Goal: Find specific page/section: Find specific page/section

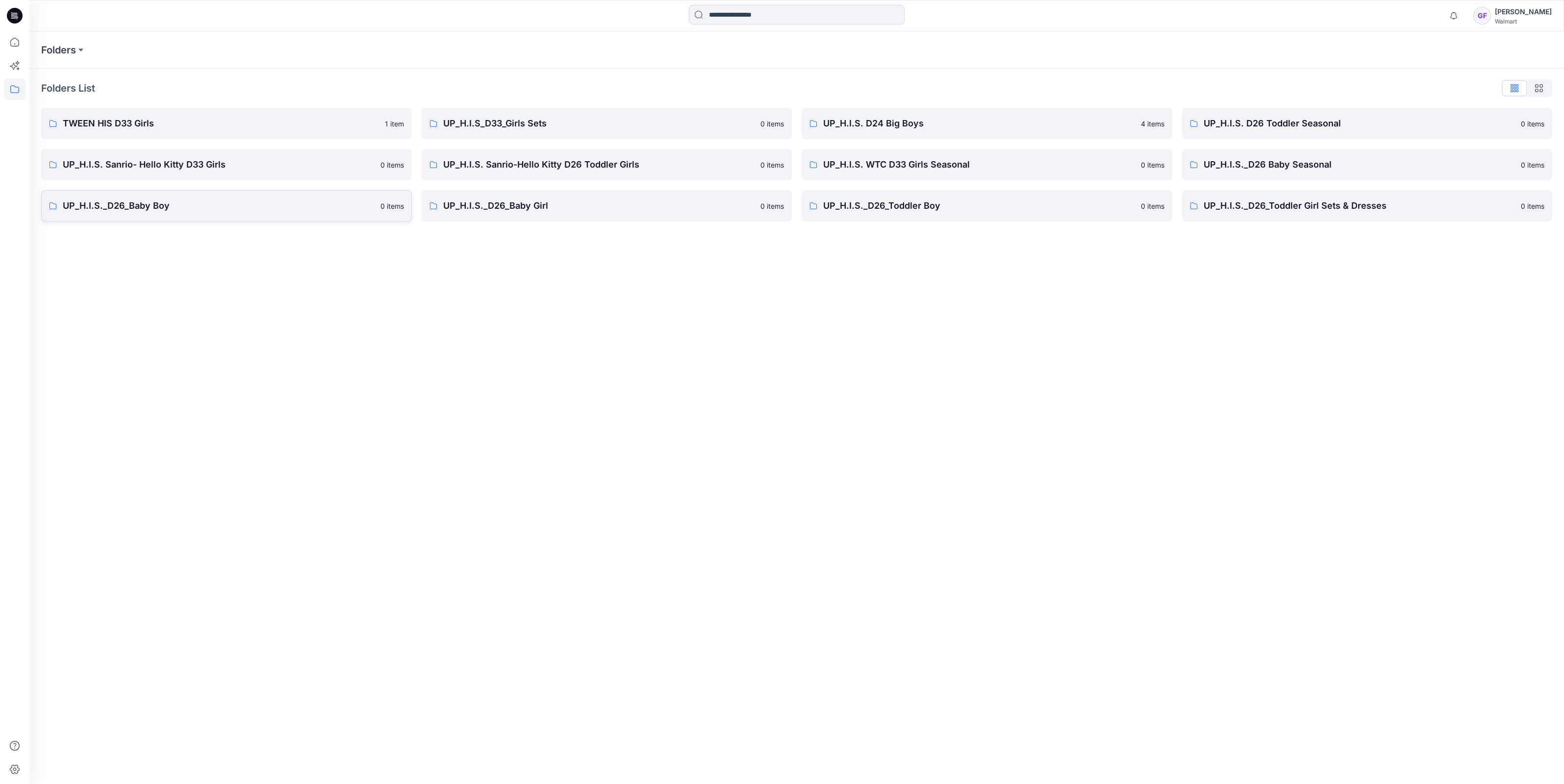
click at [181, 211] on p "UP_H.I.S._D26_Baby Boy" at bounding box center [219, 206] width 312 height 14
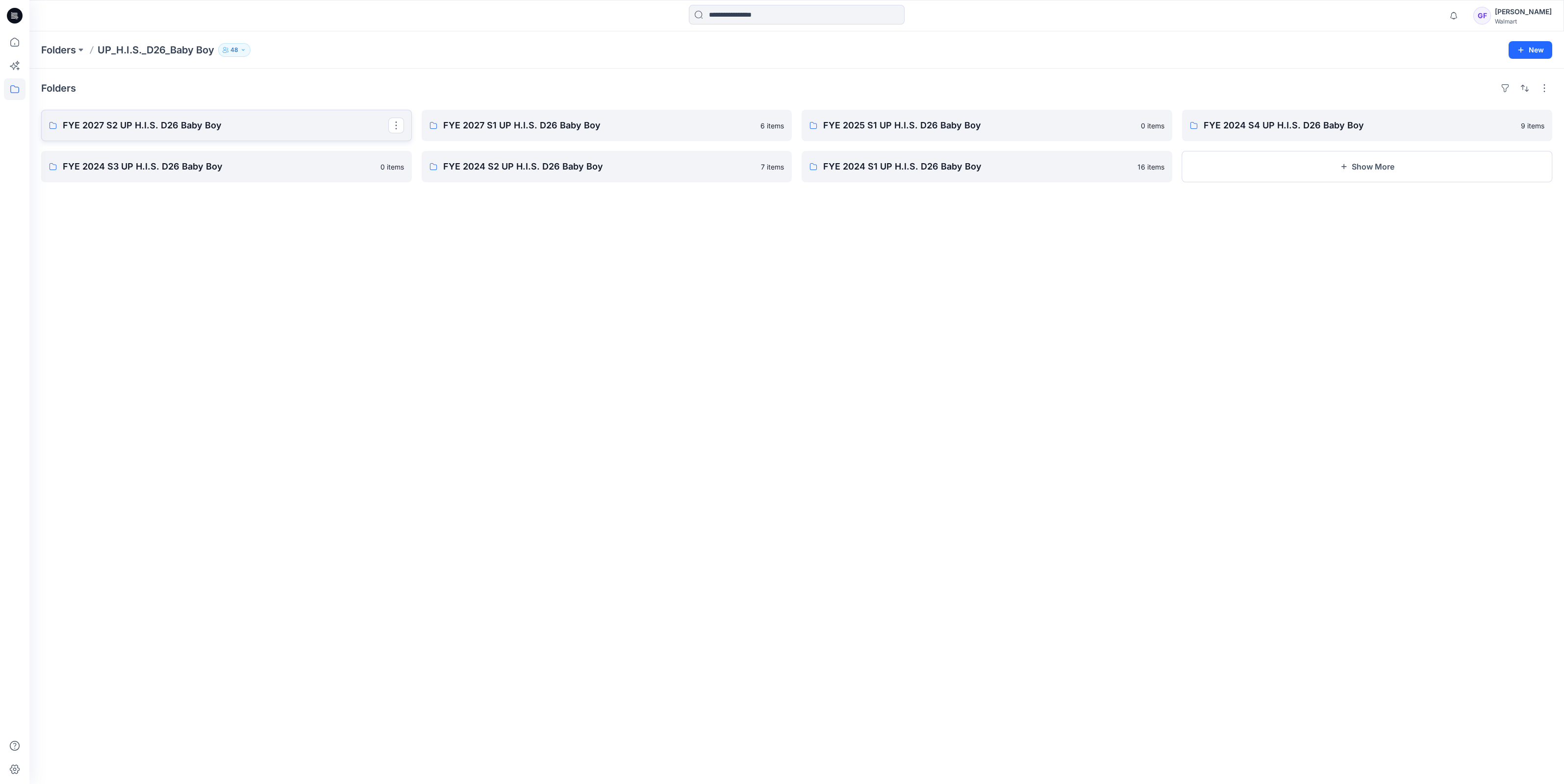
click at [138, 121] on p "FYE 2027 S2 UP H.I.S. D26 Baby Boy" at bounding box center [226, 125] width 326 height 14
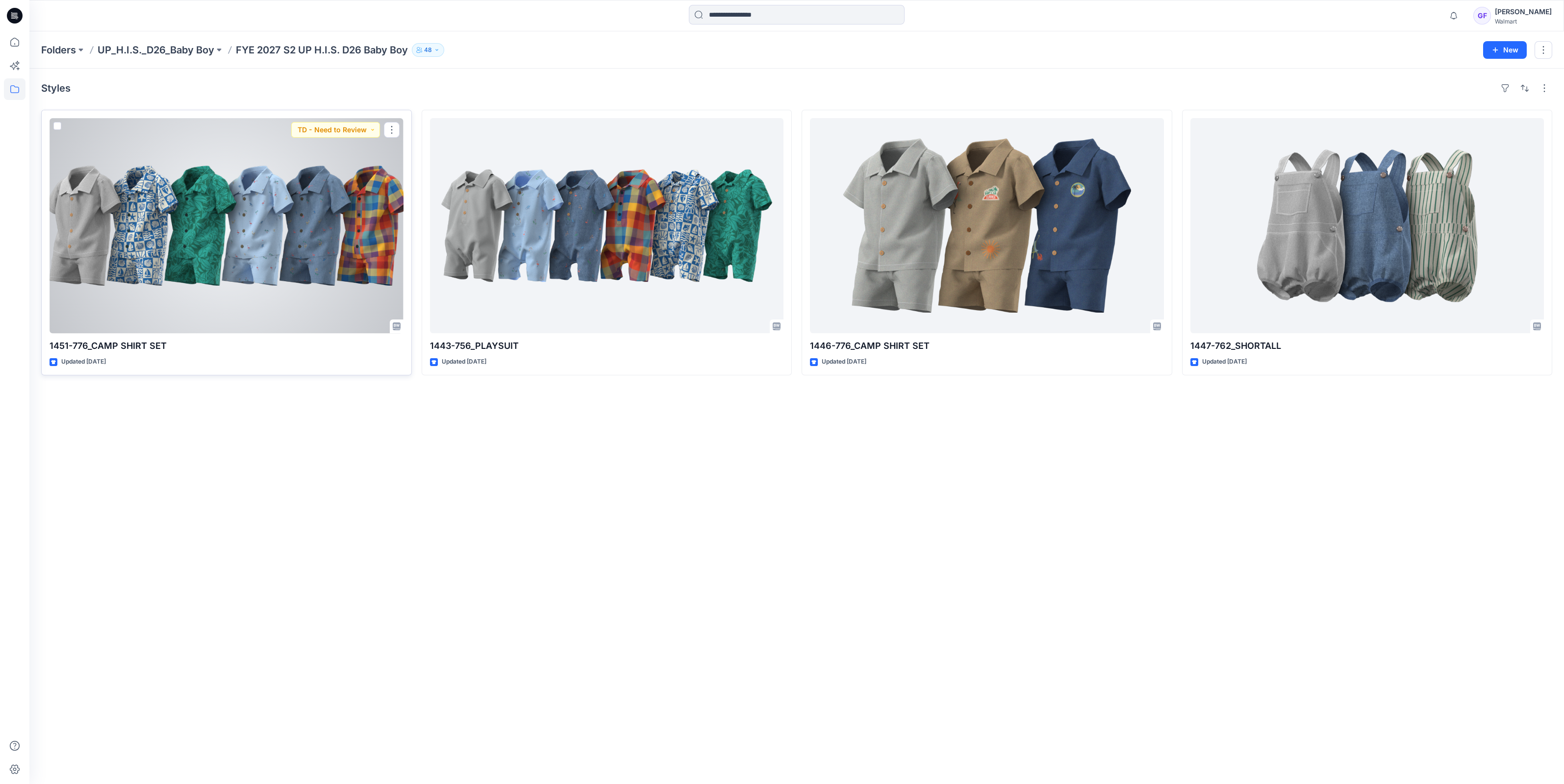
click at [237, 227] on div at bounding box center [226, 225] width 354 height 215
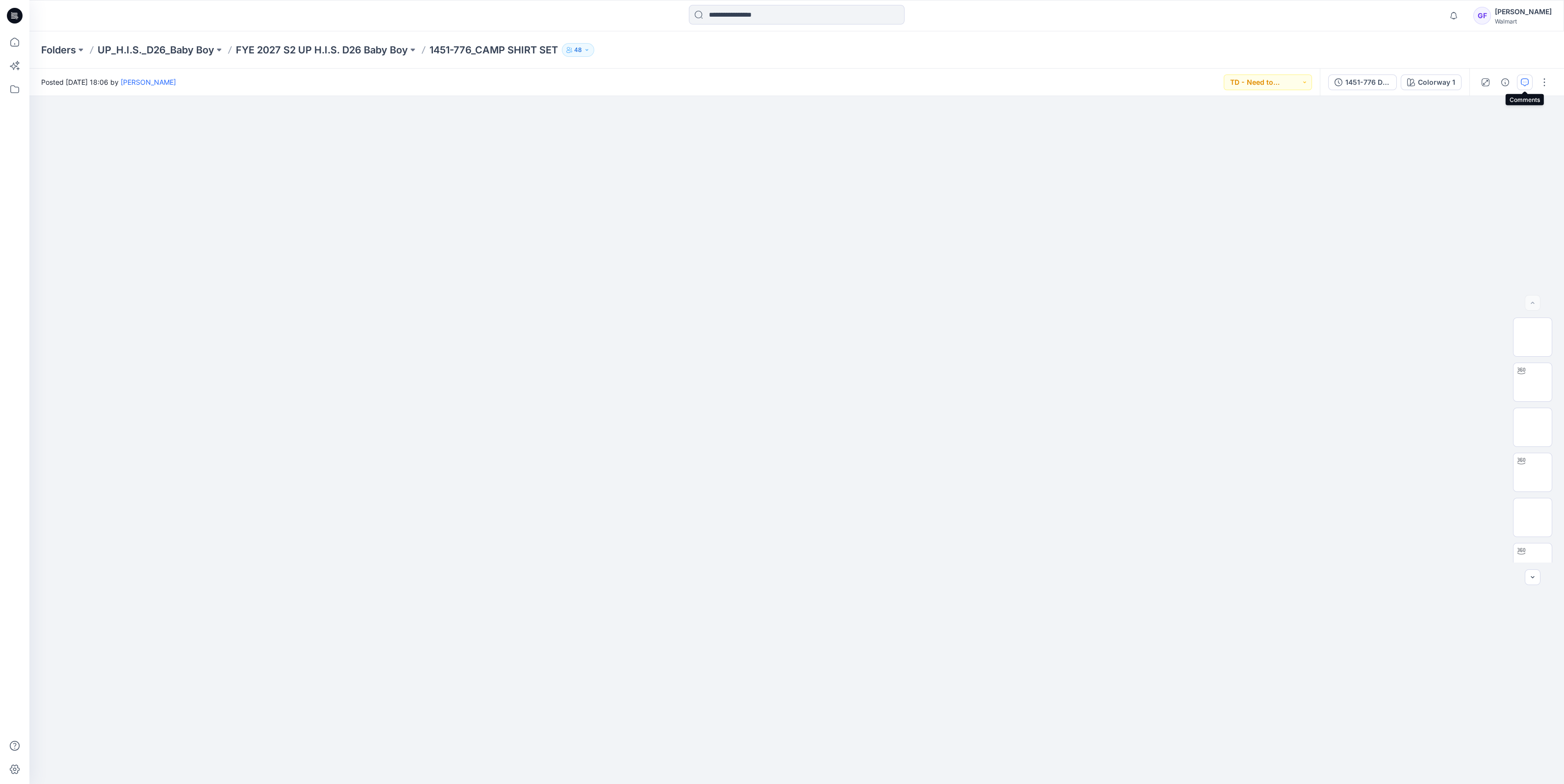
click at [1522, 78] on icon "button" at bounding box center [1524, 82] width 8 height 8
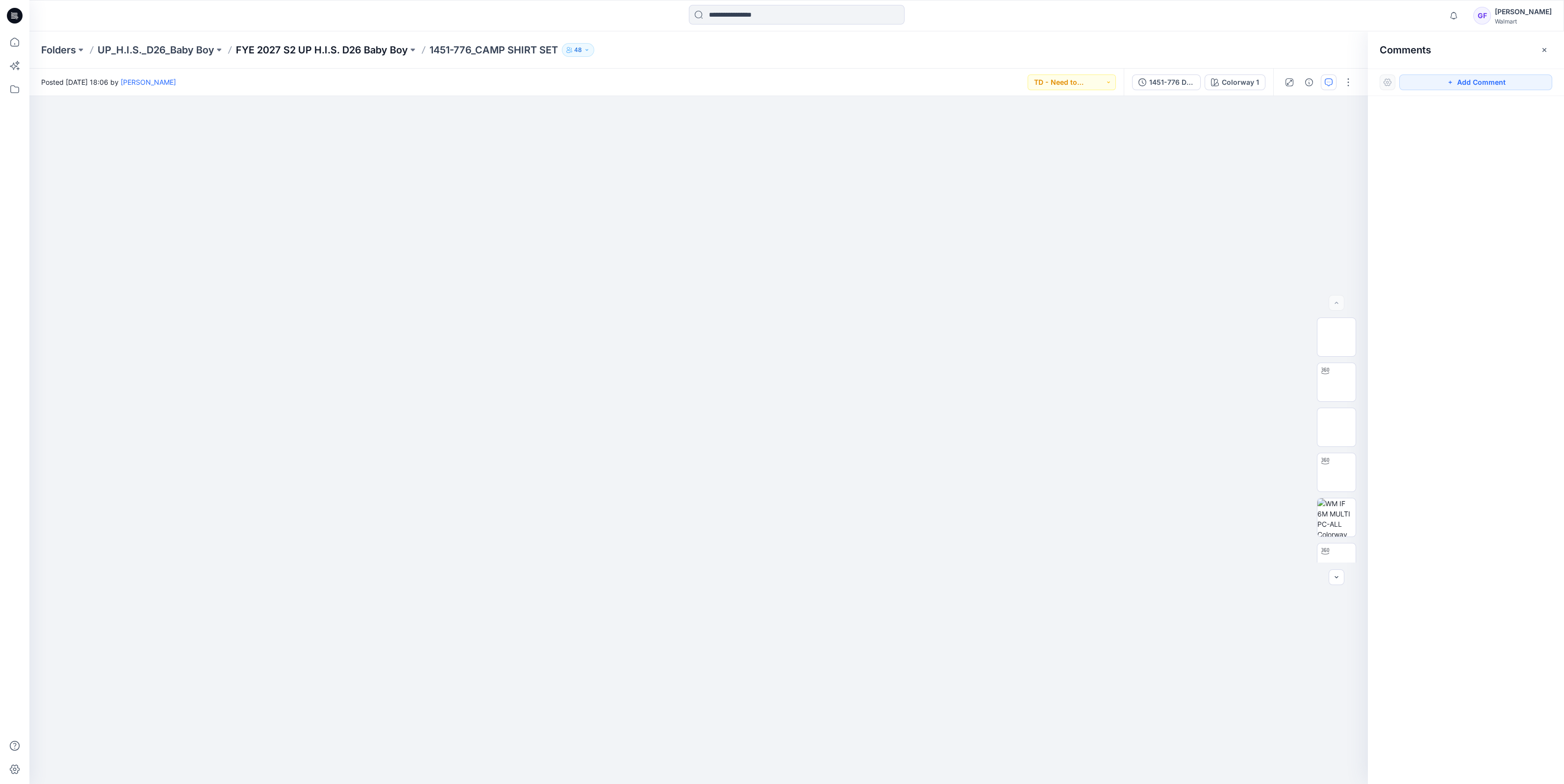
click at [363, 51] on p "FYE 2027 S2 UP H.I.S. D26 Baby Boy" at bounding box center [322, 50] width 172 height 14
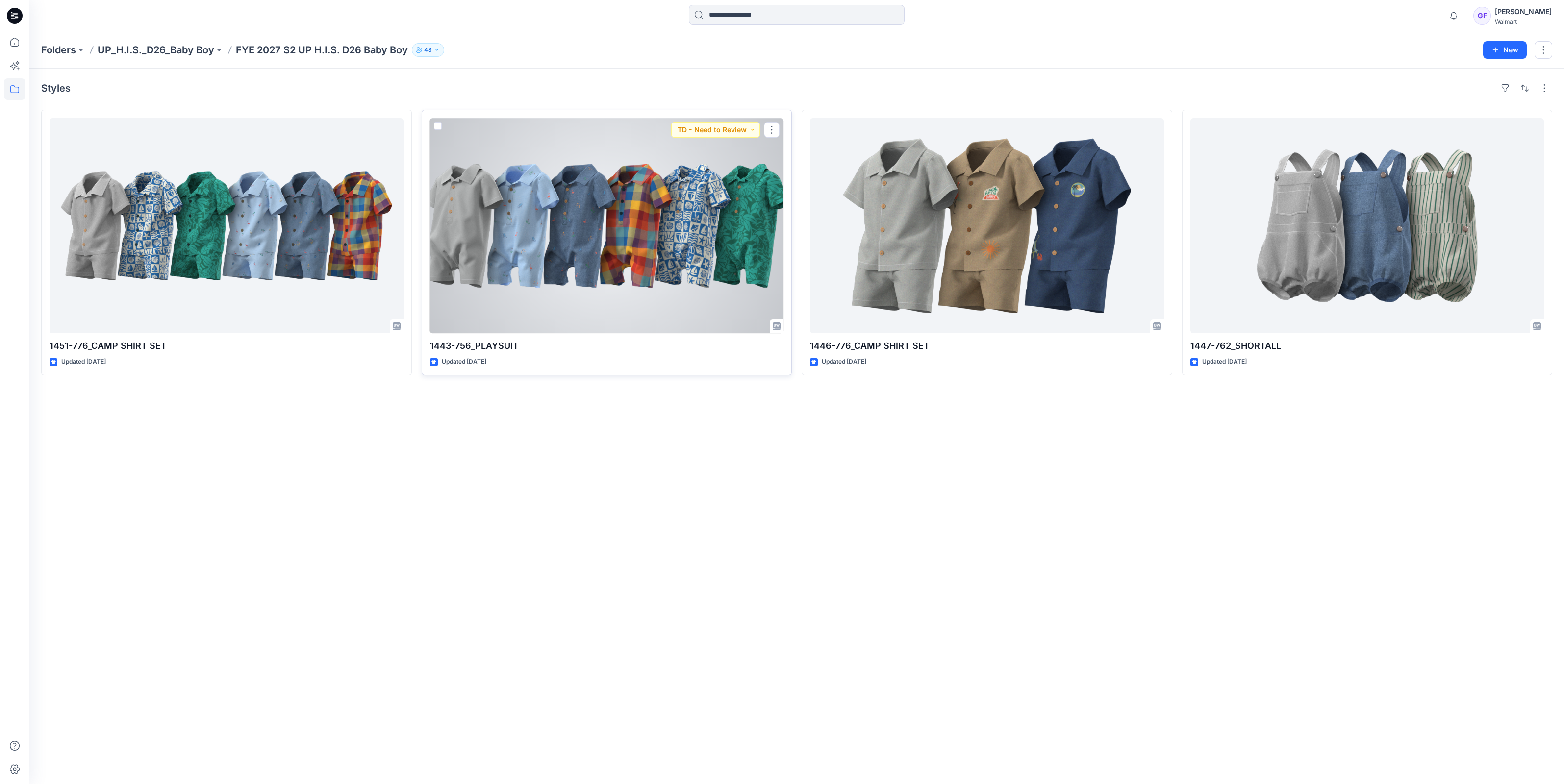
click at [615, 280] on div at bounding box center [607, 225] width 354 height 215
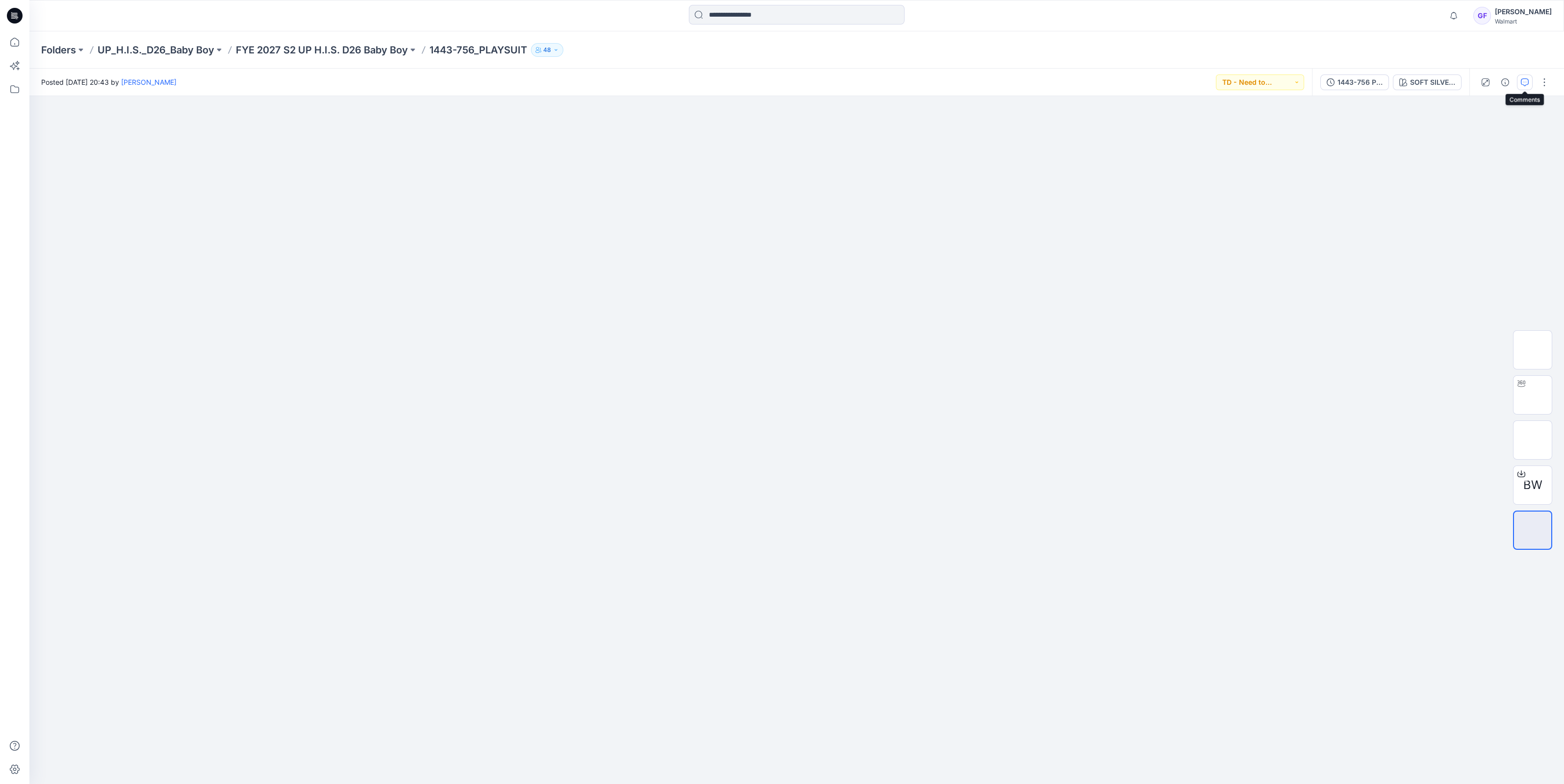
click at [1523, 80] on icon "button" at bounding box center [1524, 82] width 8 height 8
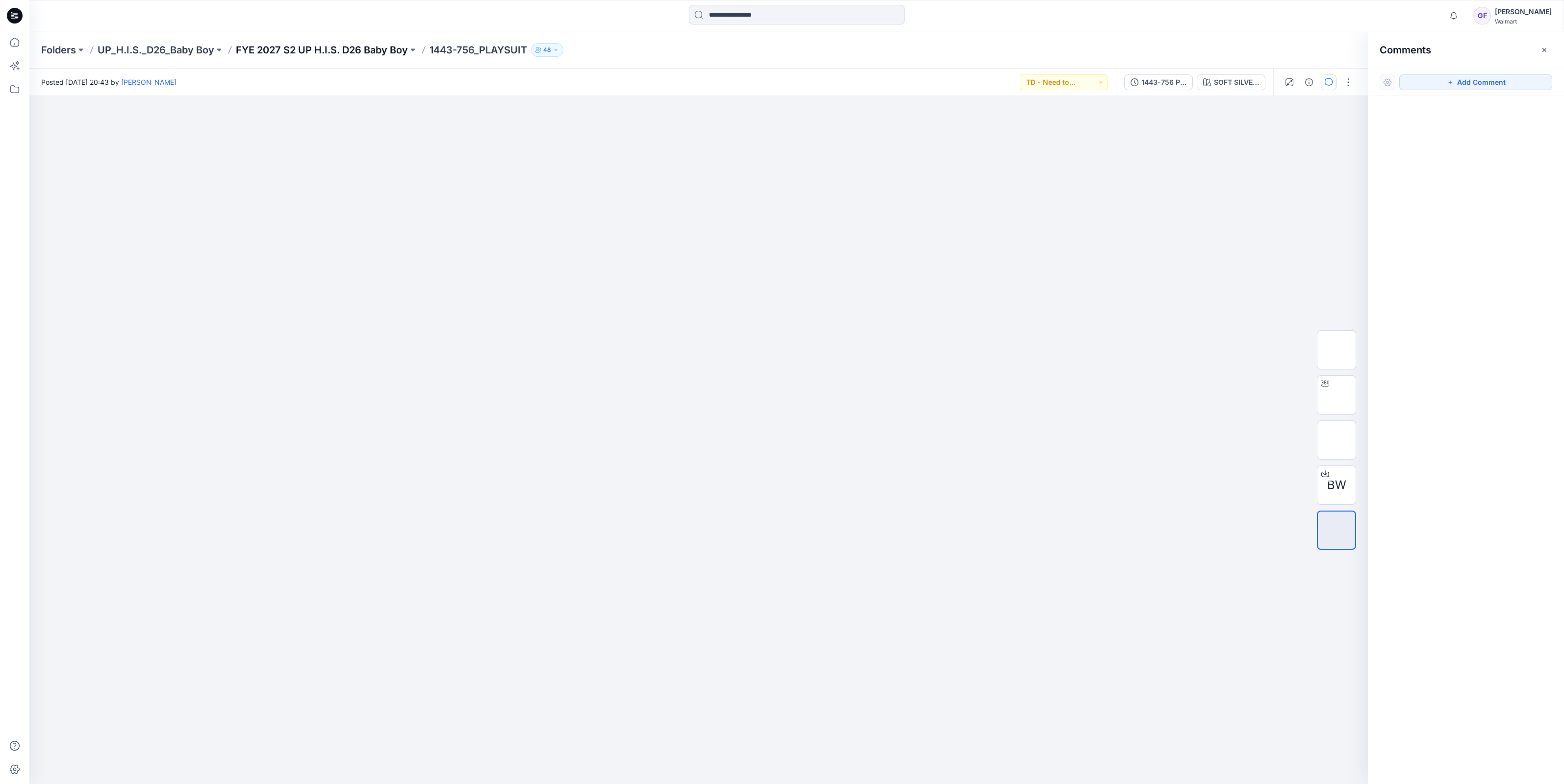
click at [382, 48] on p "FYE 2027 S2 UP H.I.S. D26 Baby Boy" at bounding box center [322, 50] width 172 height 14
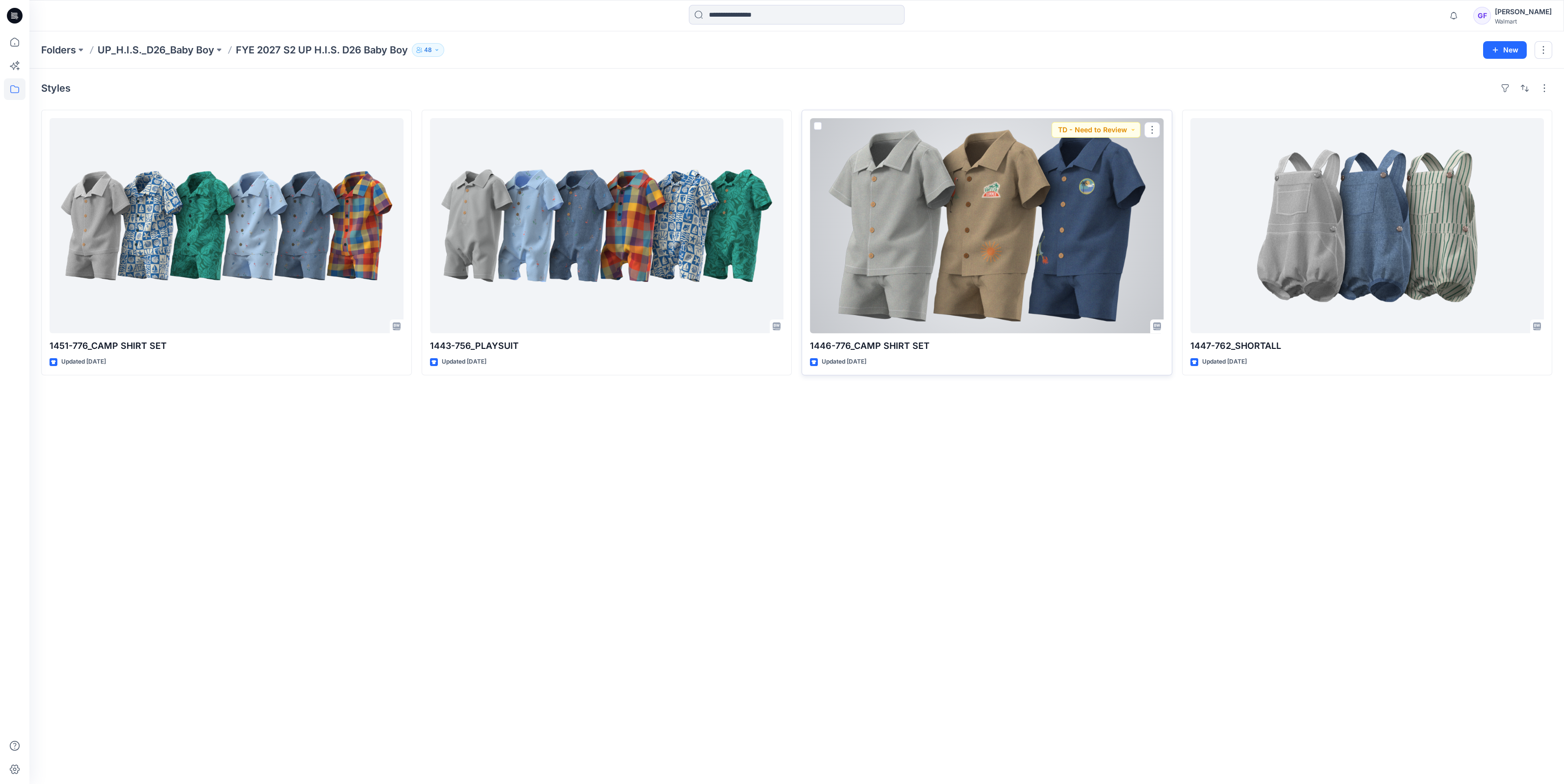
click at [1018, 256] on div at bounding box center [986, 225] width 354 height 215
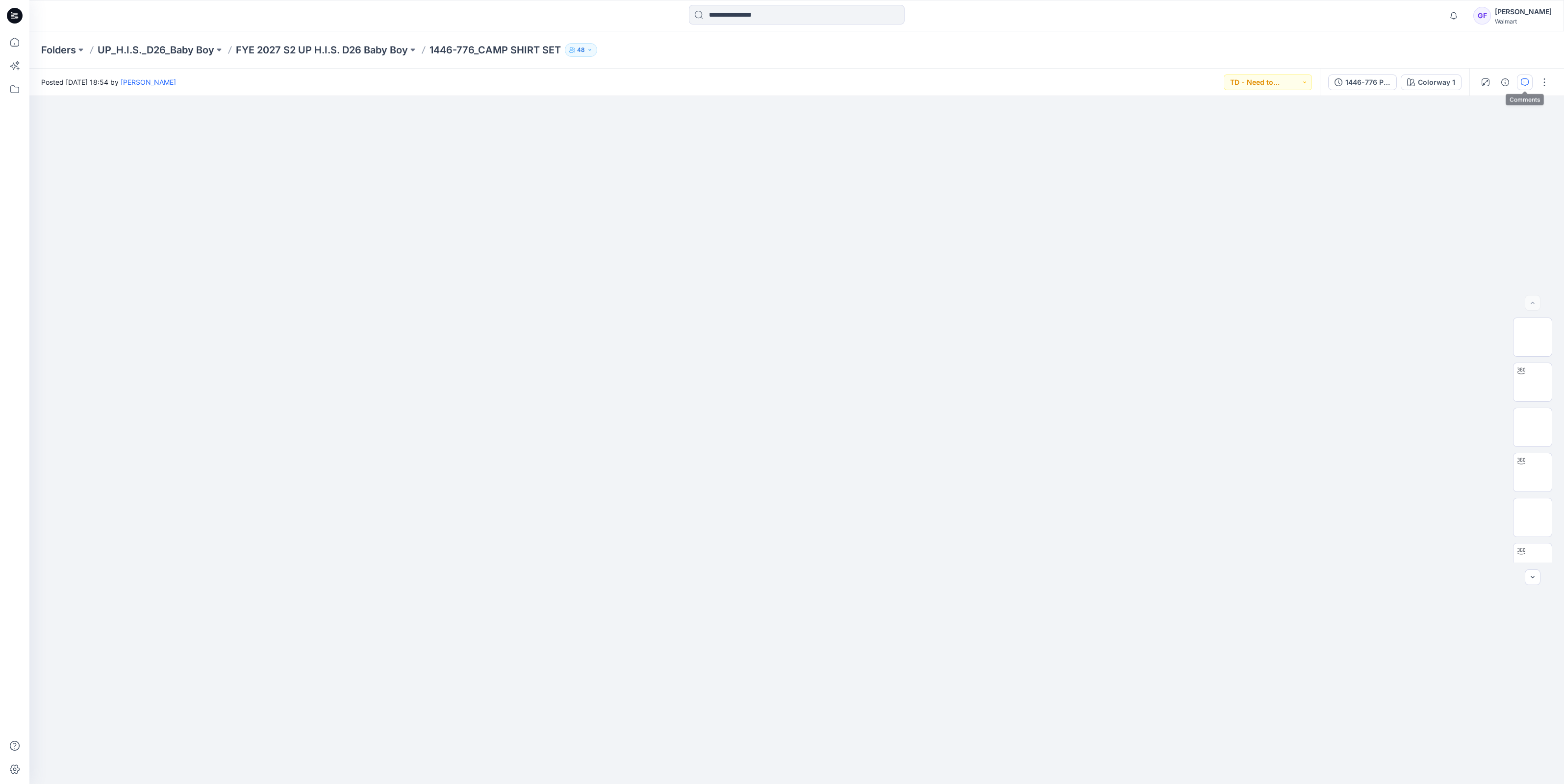
click at [1520, 77] on button "button" at bounding box center [1525, 82] width 15 height 15
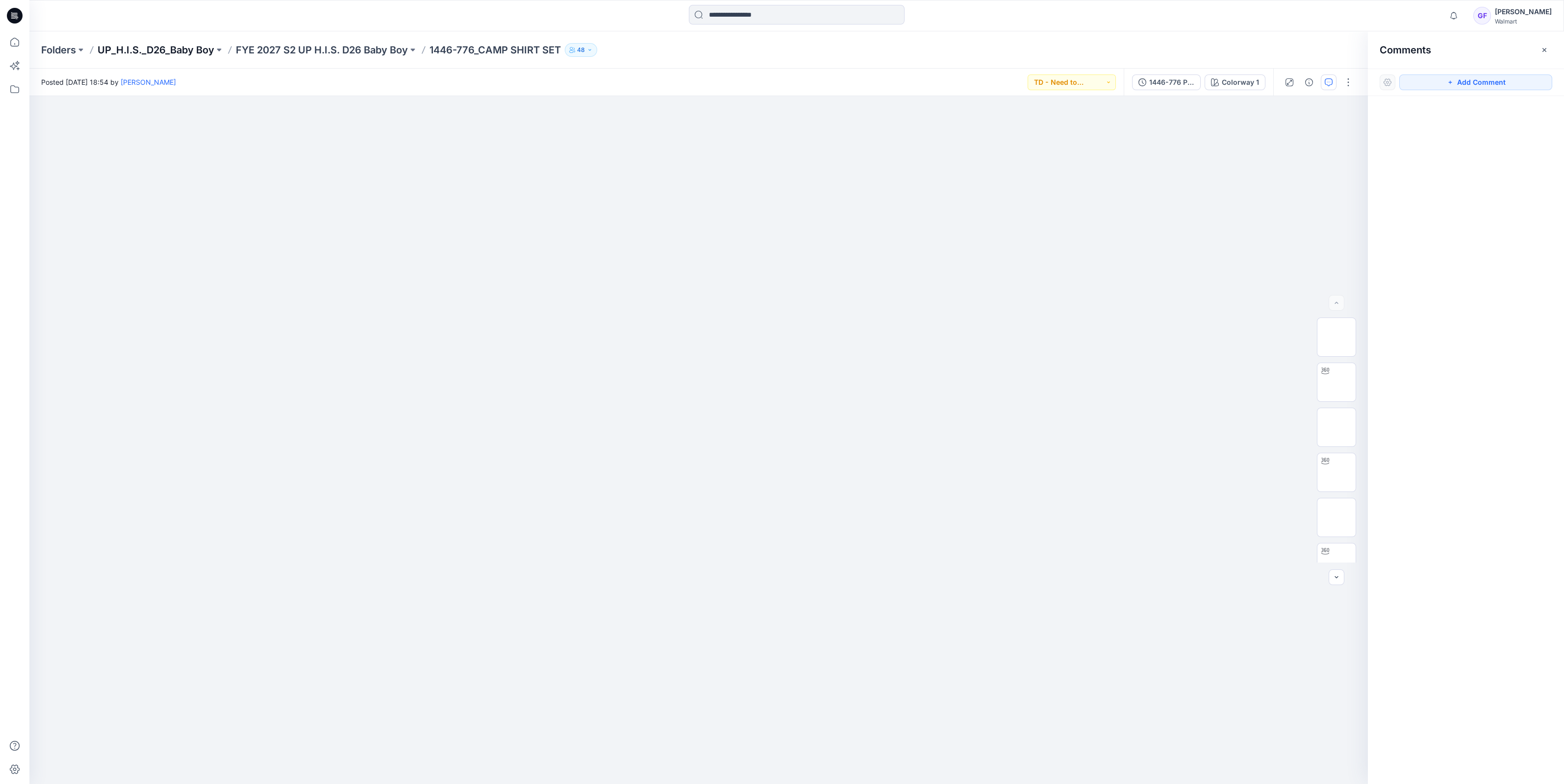
click at [160, 55] on p "UP_H.I.S._D26_Baby Boy" at bounding box center [155, 50] width 117 height 14
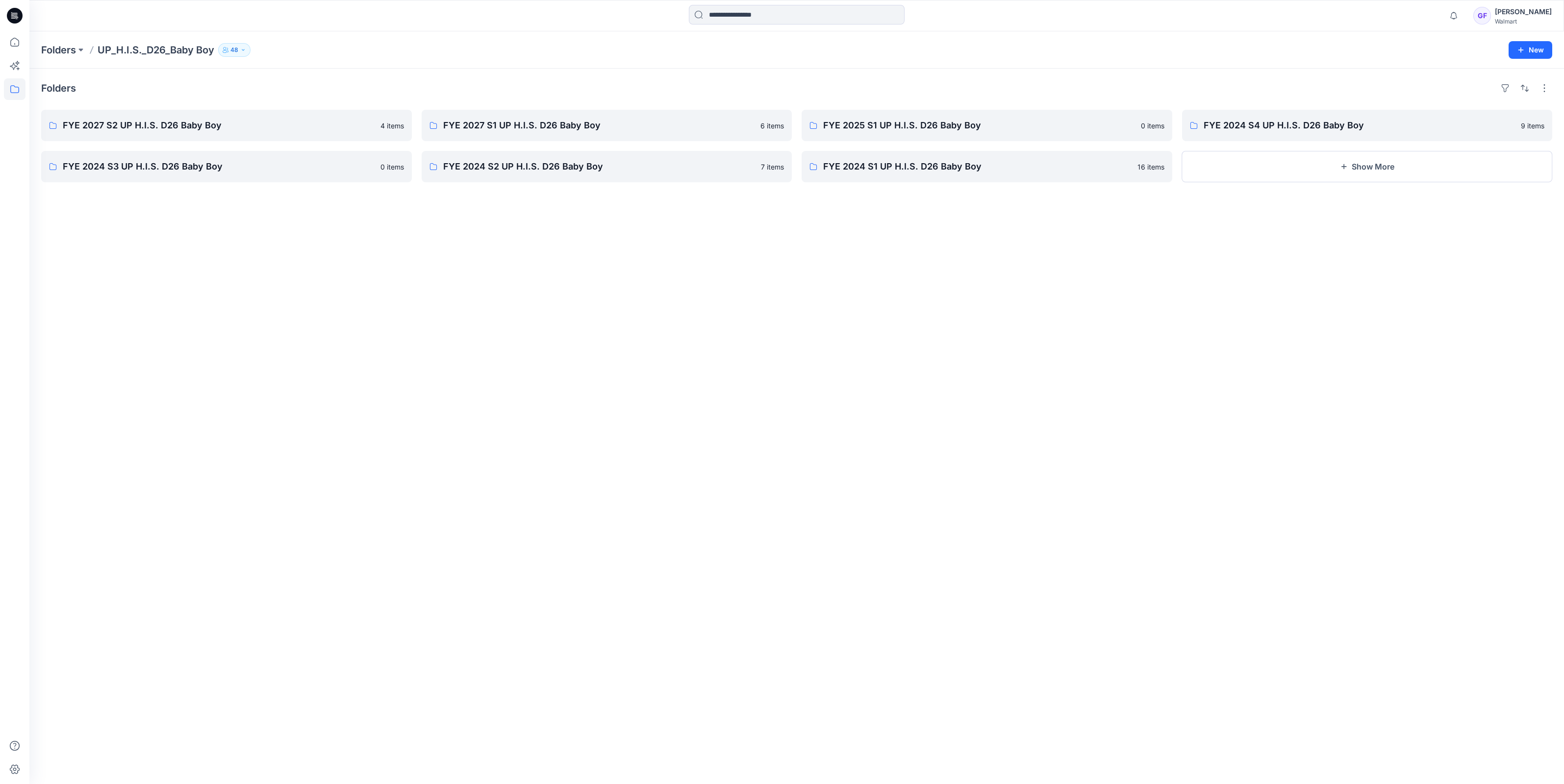
click at [46, 41] on div "Folders UP_H.I.S._D26_Baby Boy [DEMOGRAPHIC_DATA] New" at bounding box center [796, 50] width 1535 height 37
click at [49, 49] on p "Folders" at bounding box center [59, 50] width 35 height 14
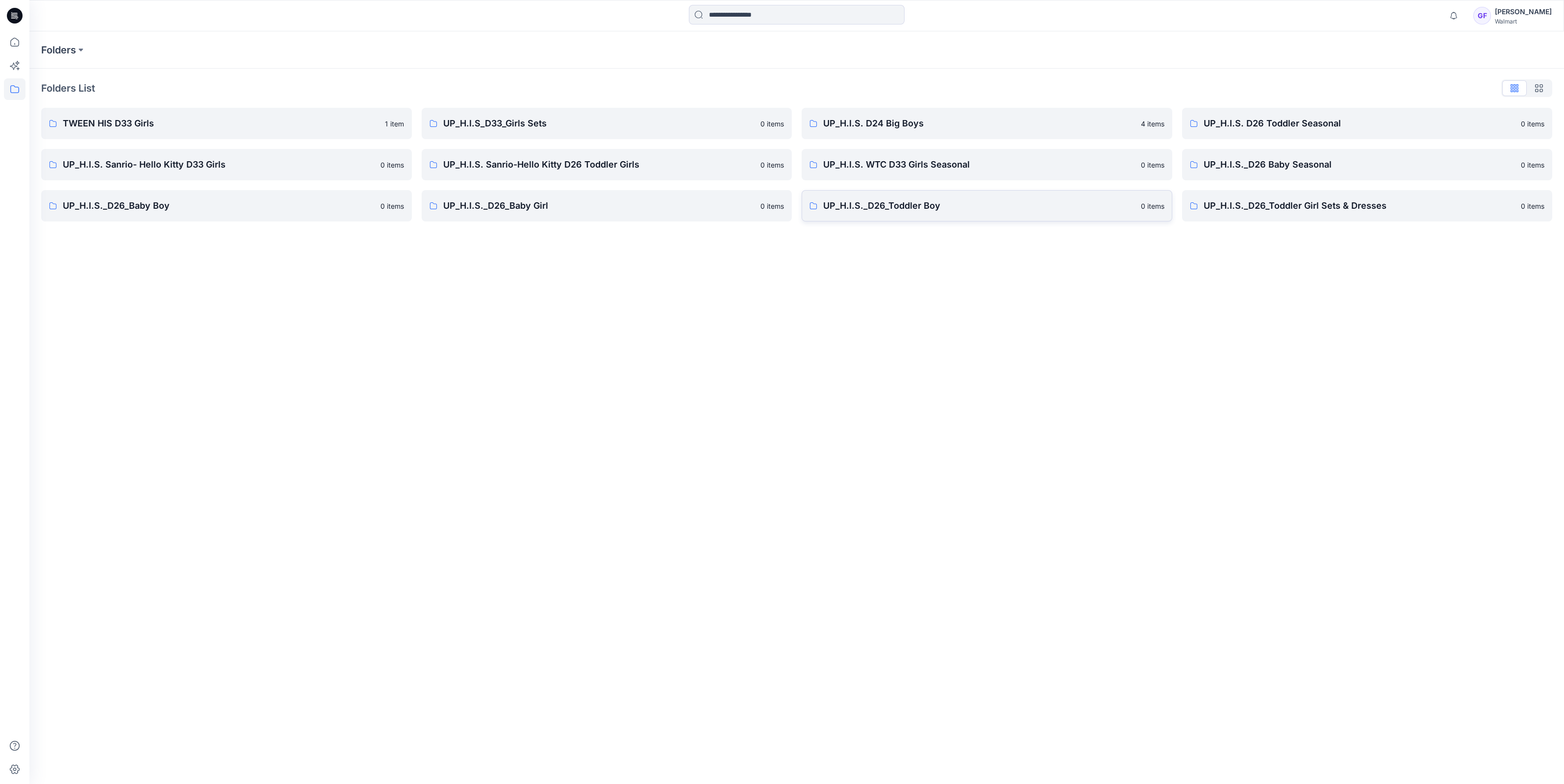
click at [927, 211] on p "UP_H.I.S._D26_Toddler Boy" at bounding box center [978, 206] width 312 height 14
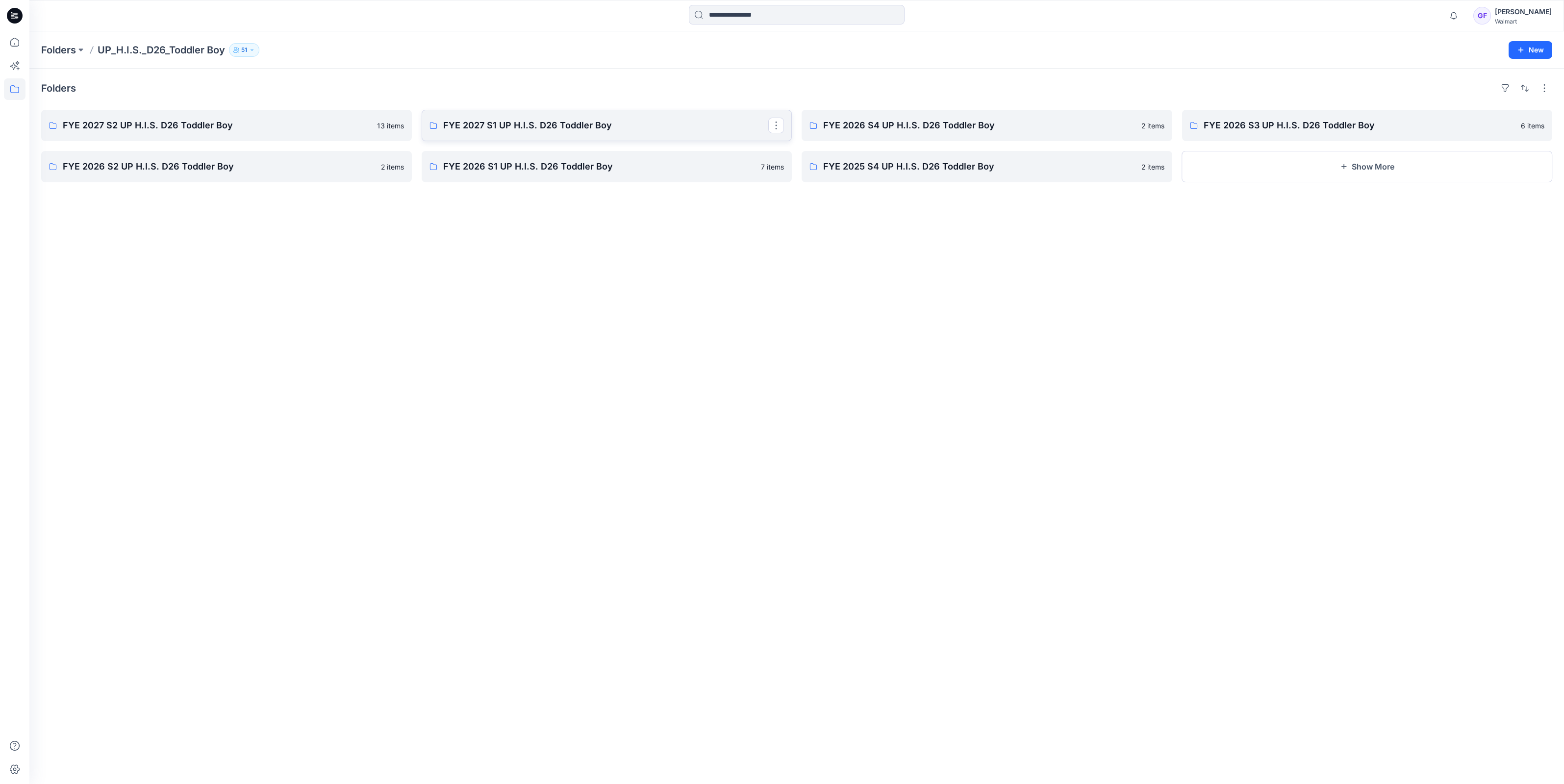
click at [530, 121] on p "FYE 2027 S1 UP H.I.S. D26 Toddler Boy" at bounding box center [606, 125] width 326 height 14
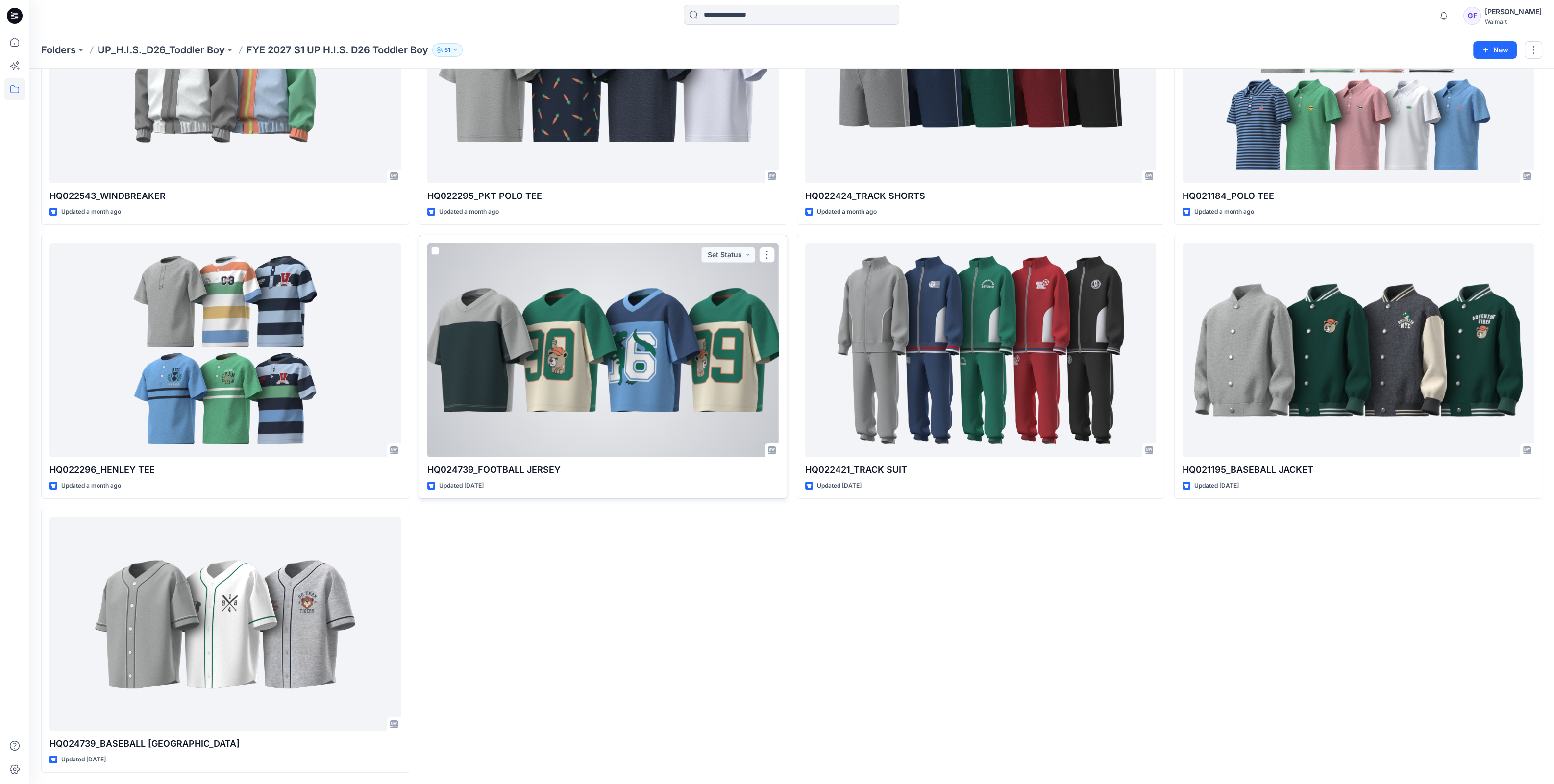
scroll to position [88, 0]
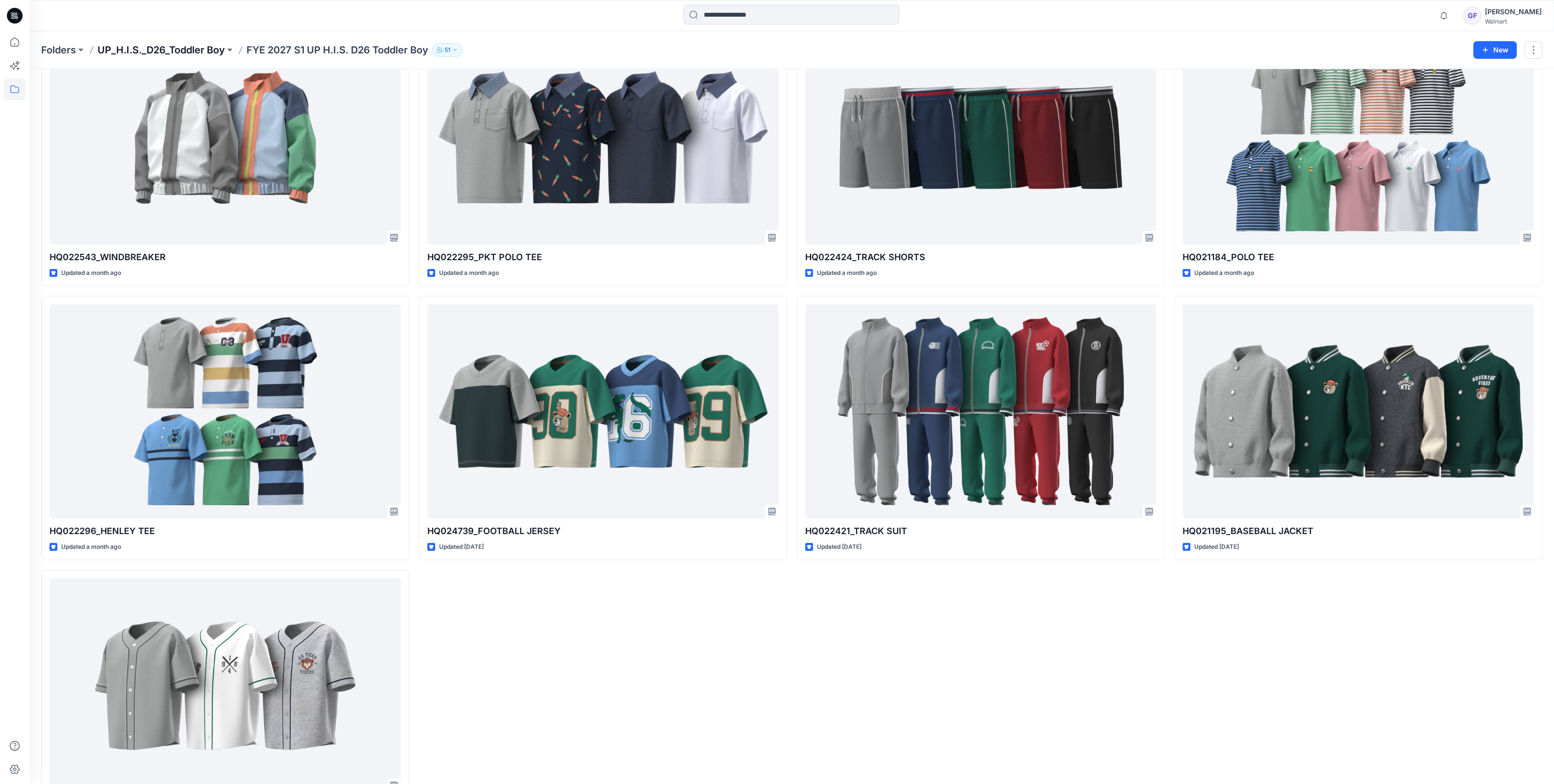
click at [178, 46] on p "UP_H.I.S._D26_Toddler Boy" at bounding box center [161, 50] width 127 height 14
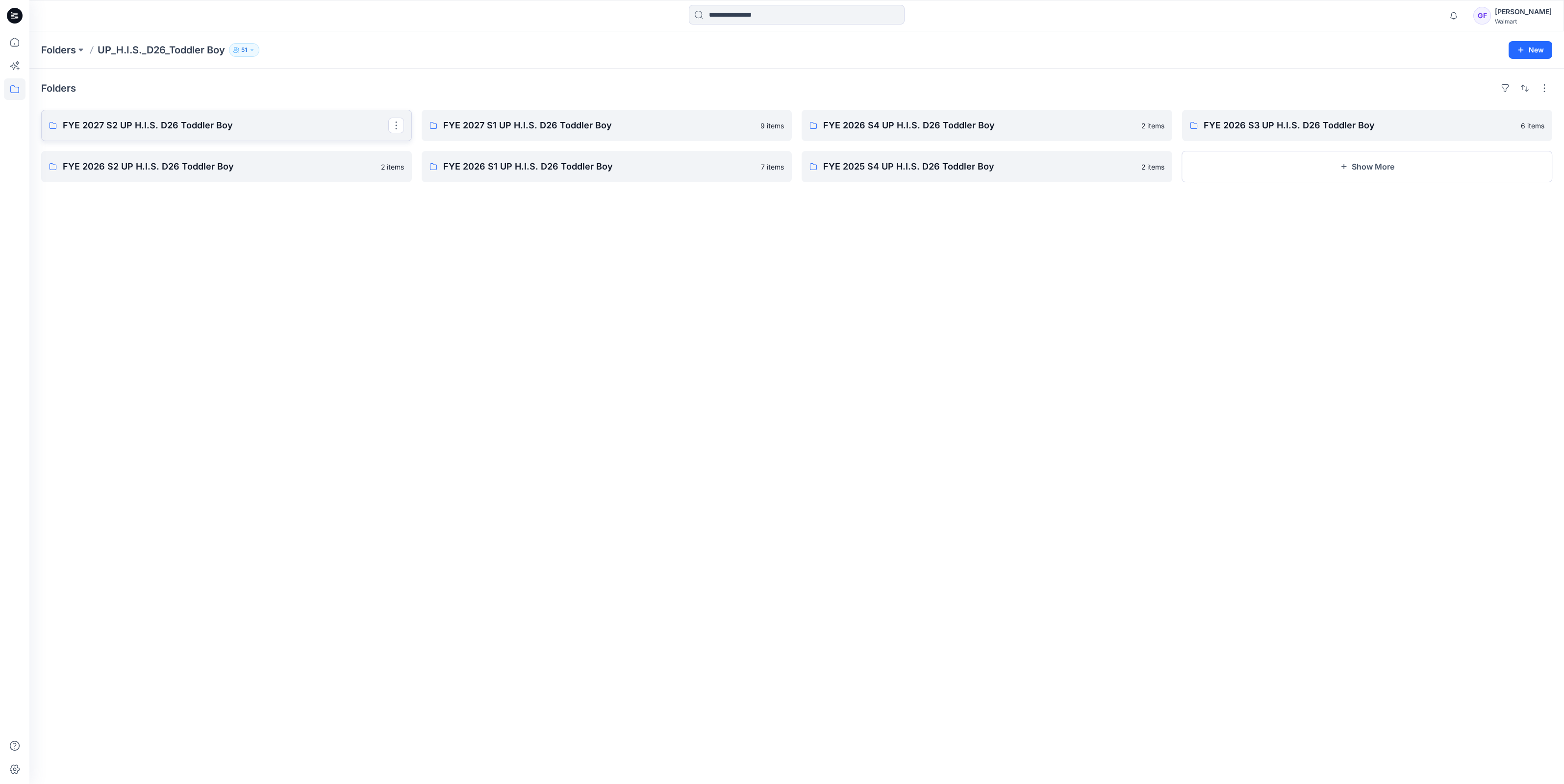
click at [148, 122] on p "FYE 2027 S2 UP H.I.S. D26 Toddler Boy" at bounding box center [226, 125] width 326 height 14
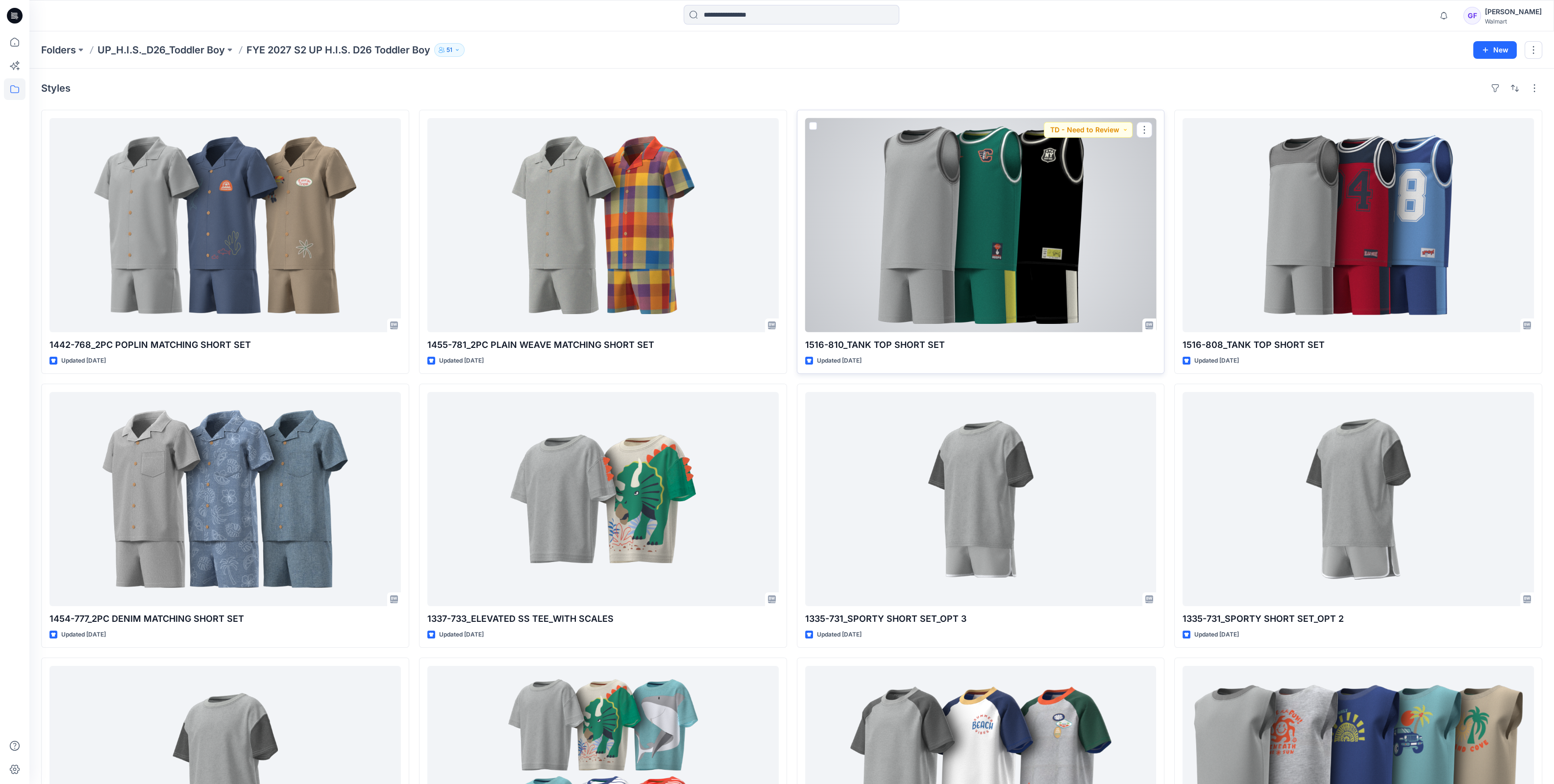
click at [978, 251] on div at bounding box center [981, 225] width 351 height 214
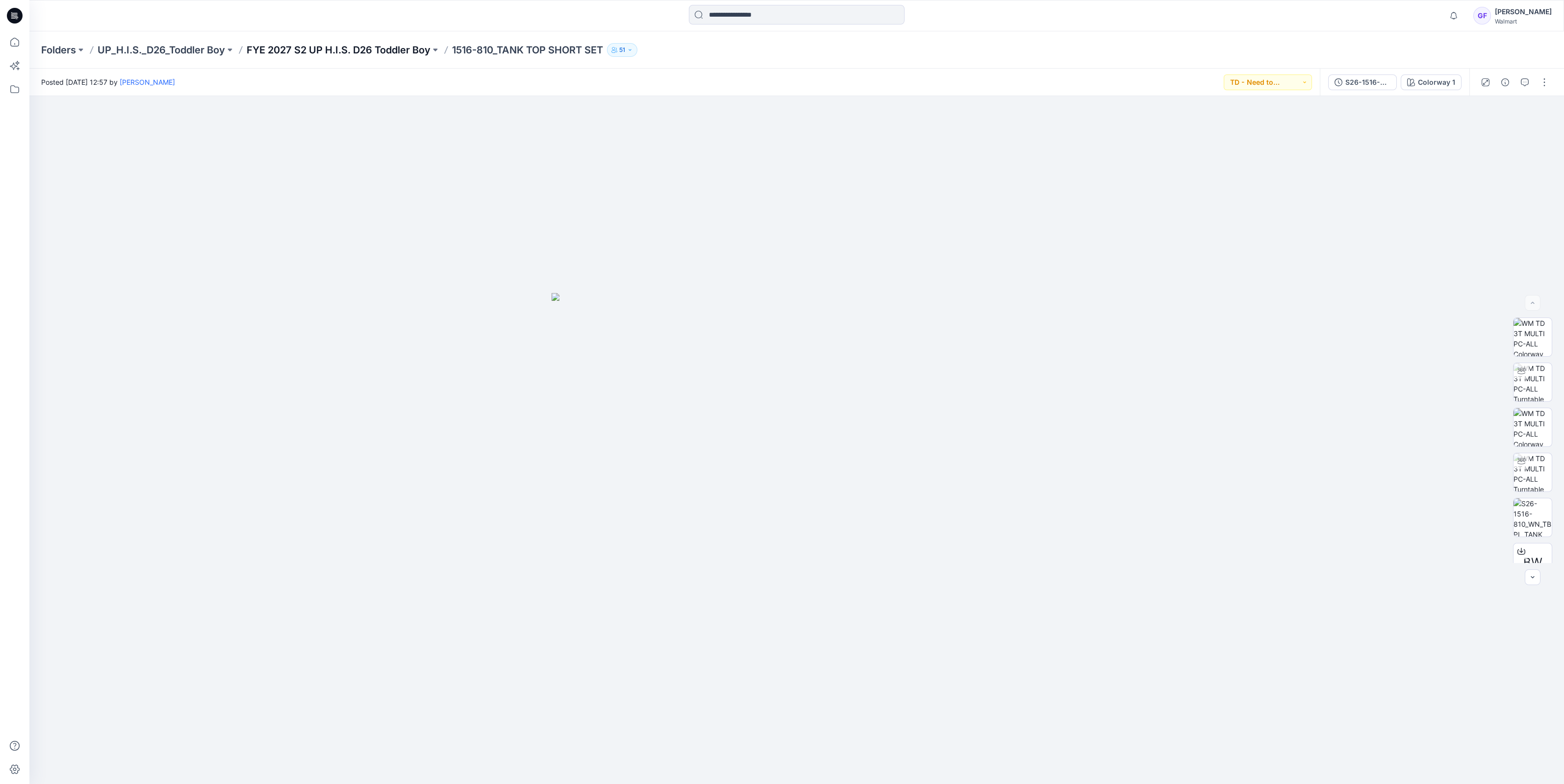
click at [306, 49] on p "FYE 2027 S2 UP H.I.S. D26 Toddler Boy" at bounding box center [338, 50] width 184 height 14
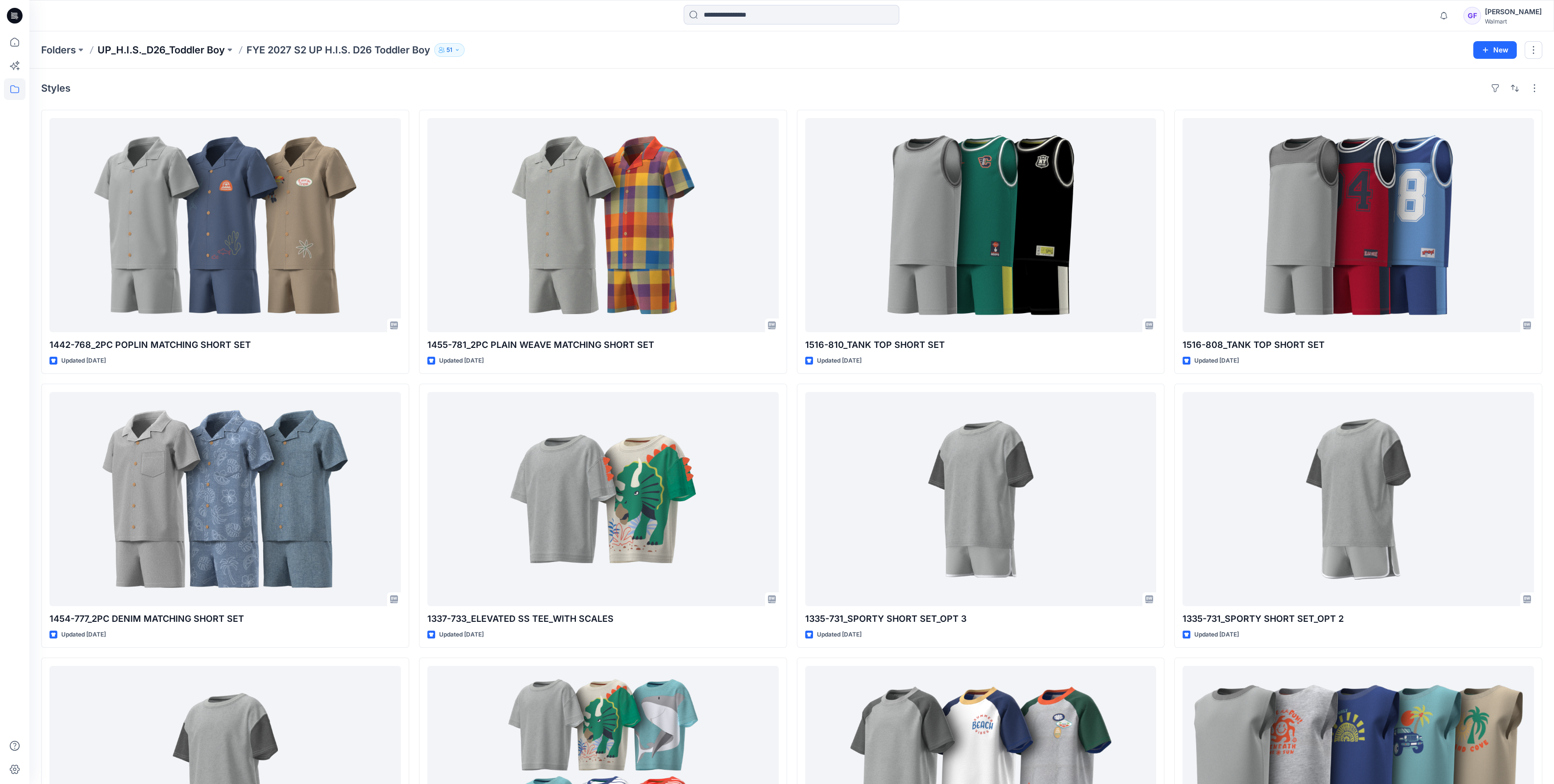
click at [148, 46] on p "UP_H.I.S._D26_Toddler Boy" at bounding box center [161, 50] width 127 height 14
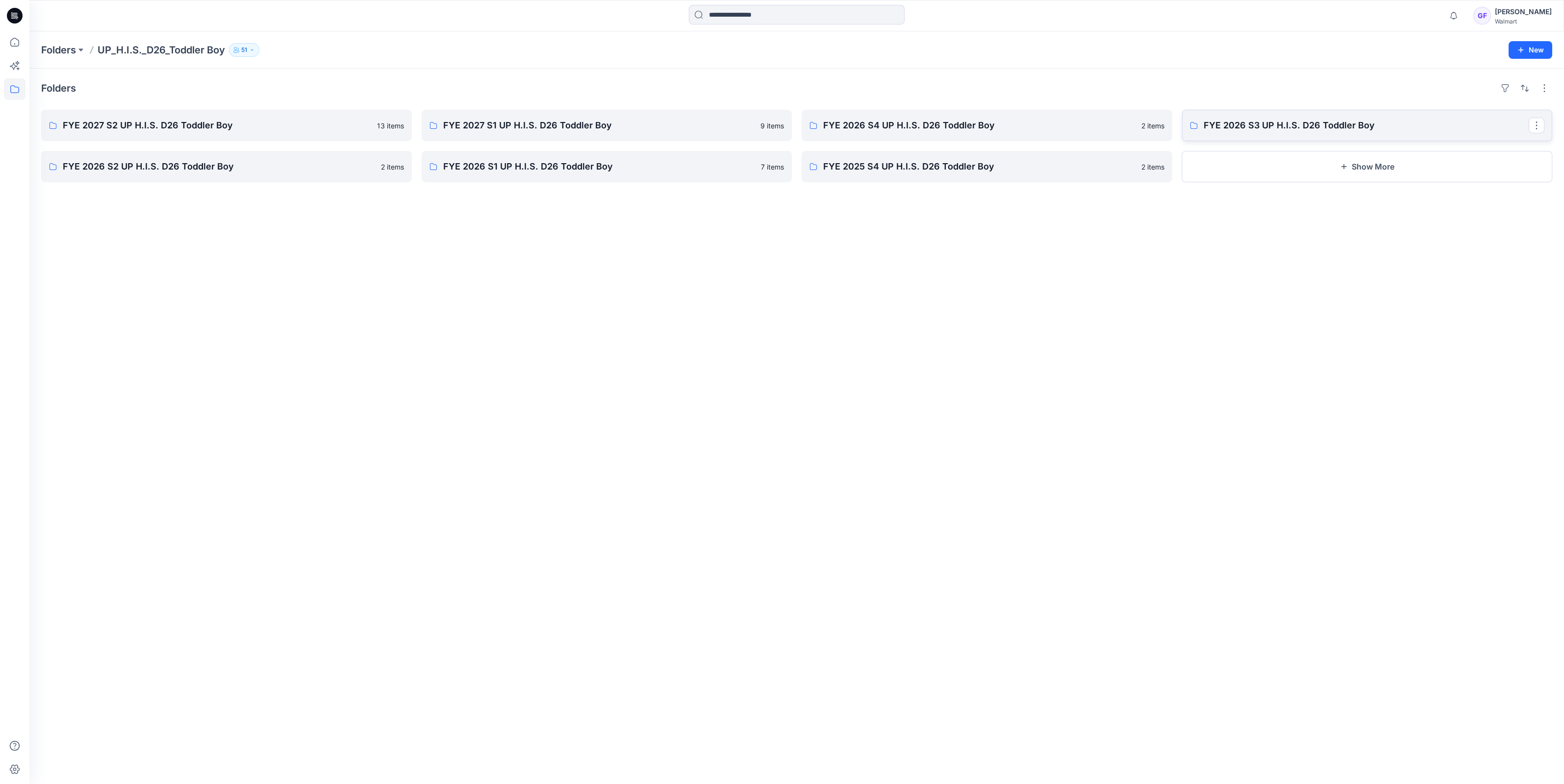
click at [1304, 125] on p "FYE 2026 S3 UP H.I.S. D26 Toddler Boy" at bounding box center [1366, 125] width 326 height 14
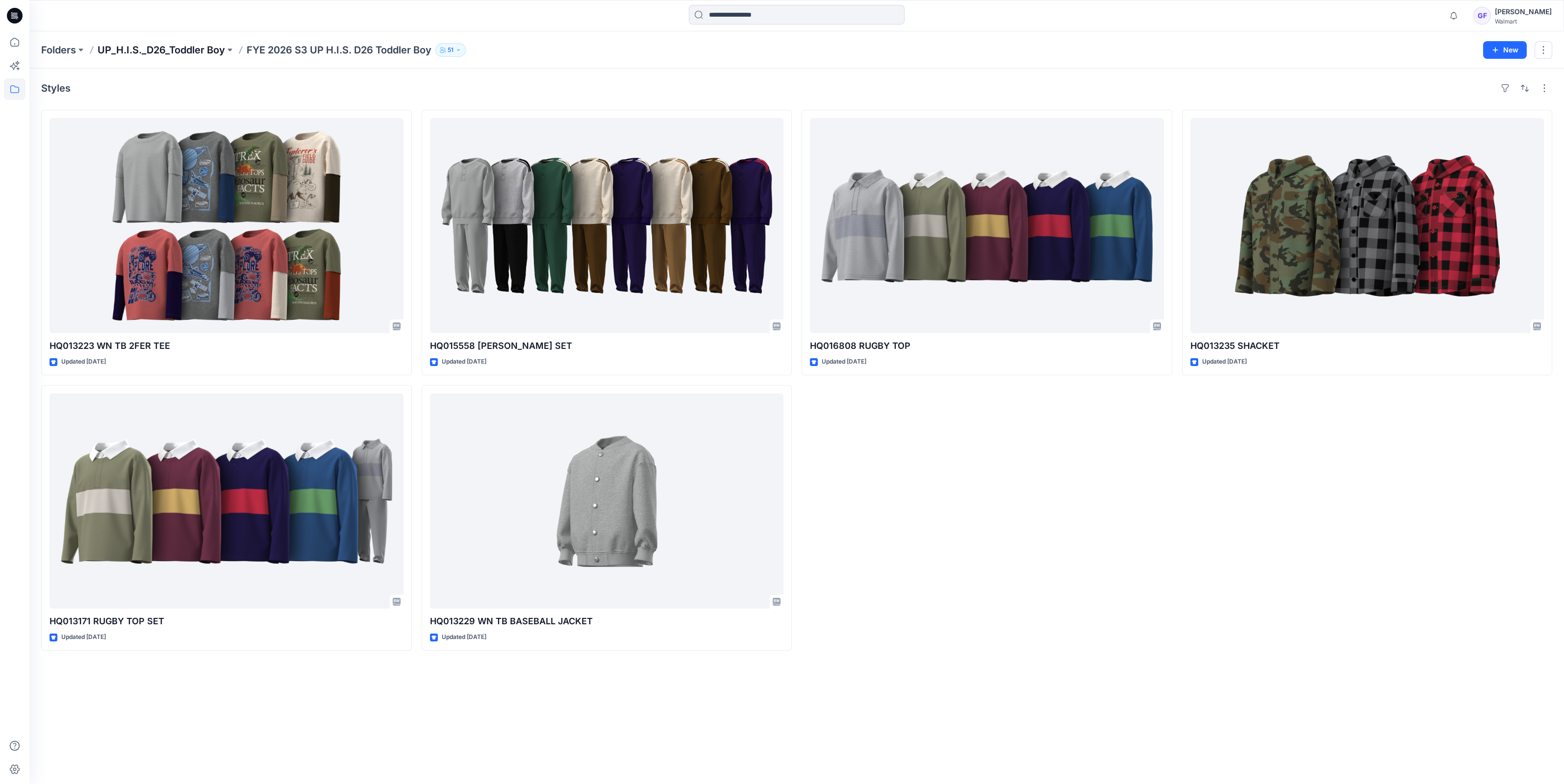
click at [191, 51] on p "UP_H.I.S._D26_Toddler Boy" at bounding box center [161, 50] width 127 height 14
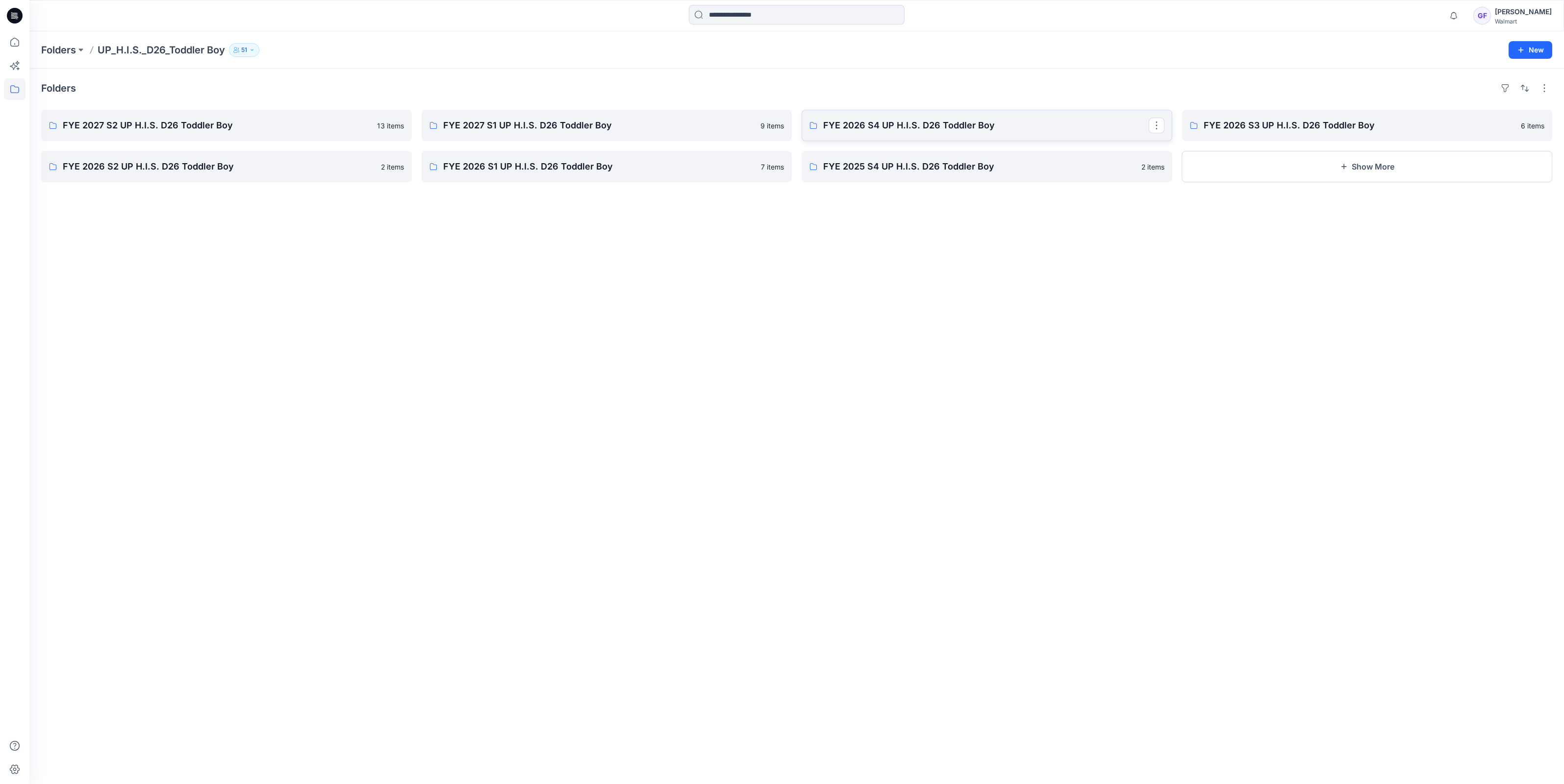
click at [872, 120] on p "FYE 2026 S4 UP H.I.S. D26 Toddler Boy" at bounding box center [985, 125] width 326 height 14
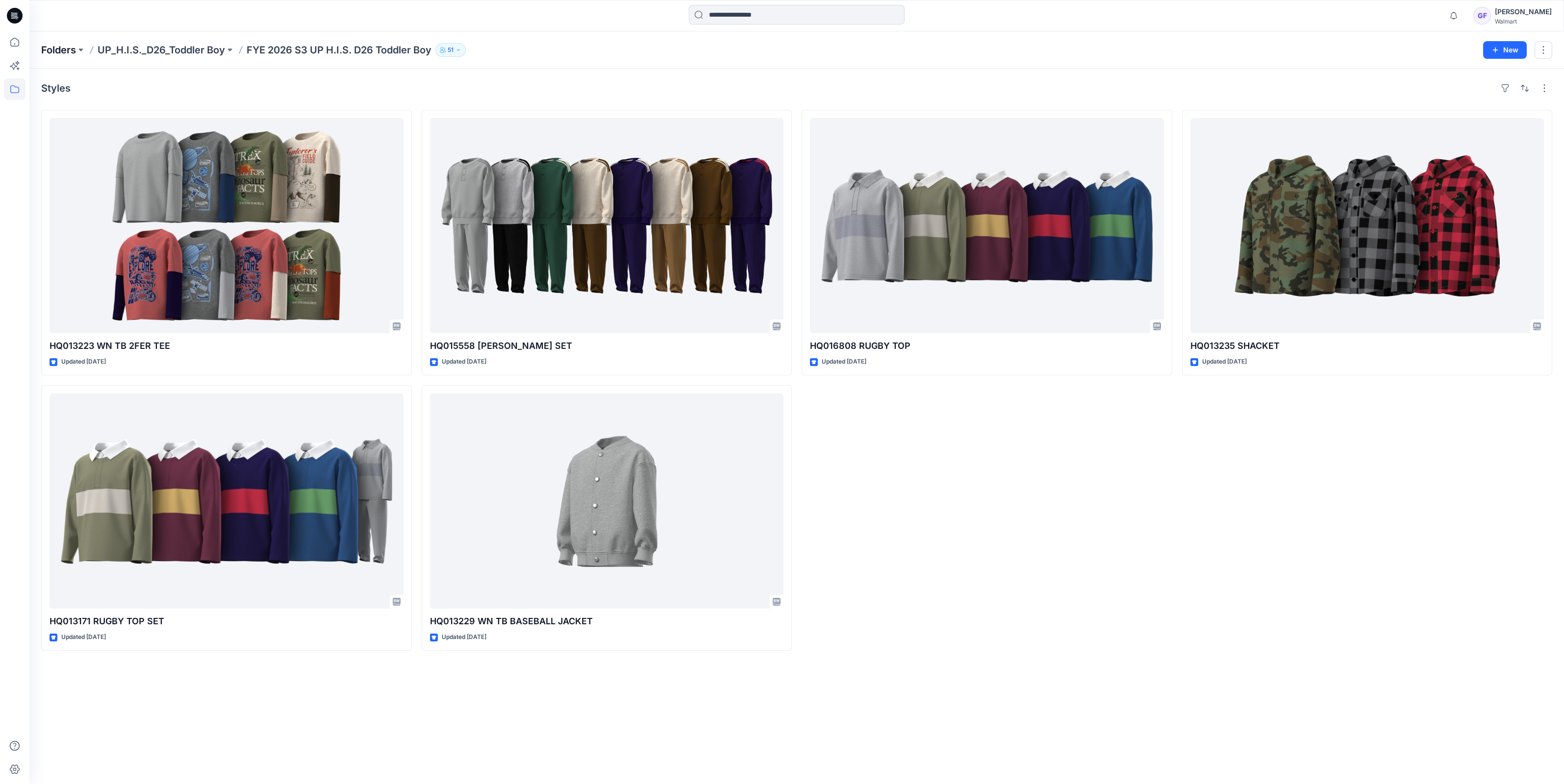
click at [66, 54] on p "Folders" at bounding box center [59, 50] width 35 height 14
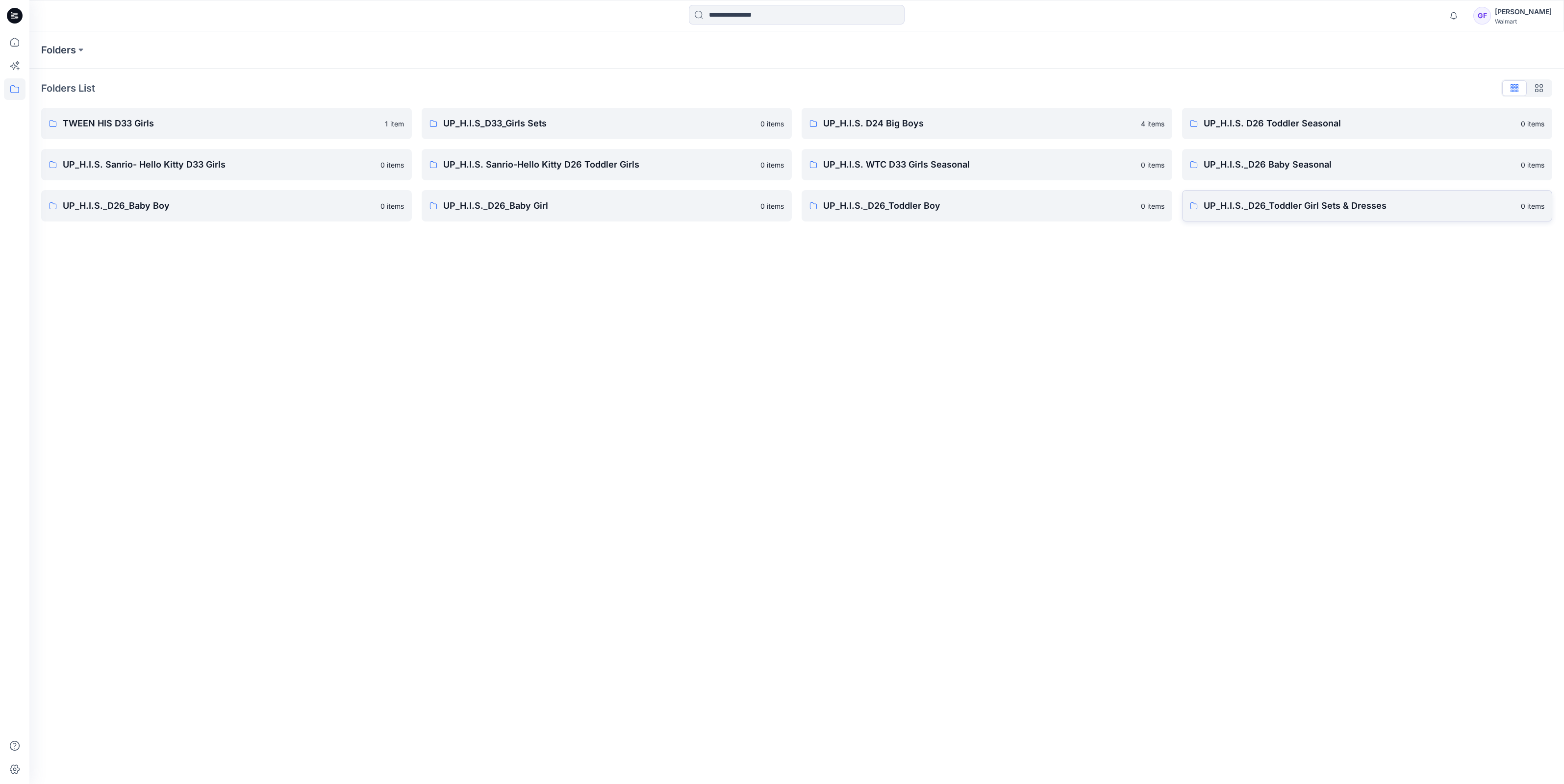
click at [1267, 206] on p "UP_H.I.S._D26_Toddler Girl Sets & Dresses" at bounding box center [1359, 206] width 312 height 14
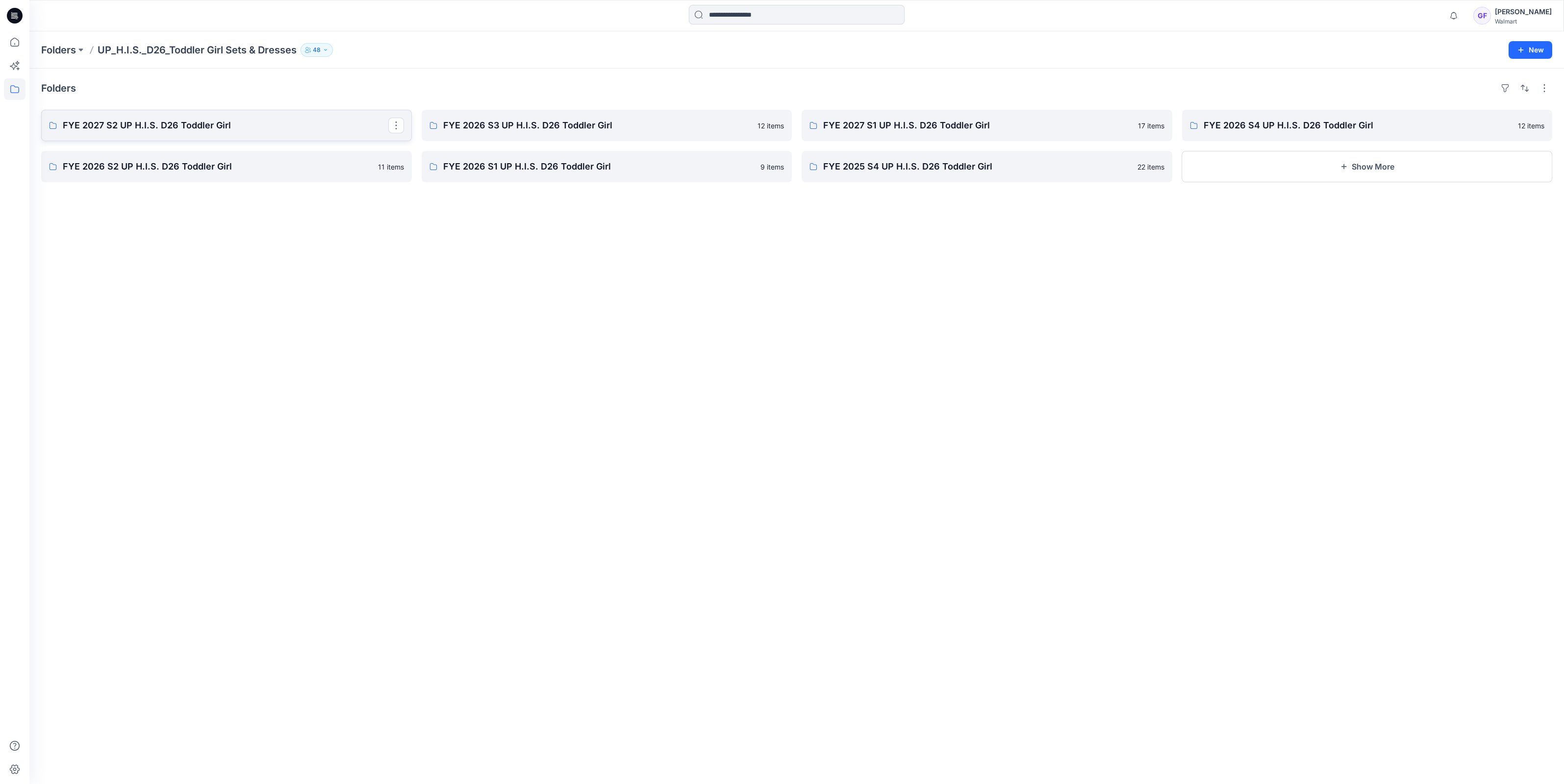
click at [164, 122] on p "FYE 2027 S2 UP H.I.S. D26 Toddler Girl" at bounding box center [226, 125] width 326 height 14
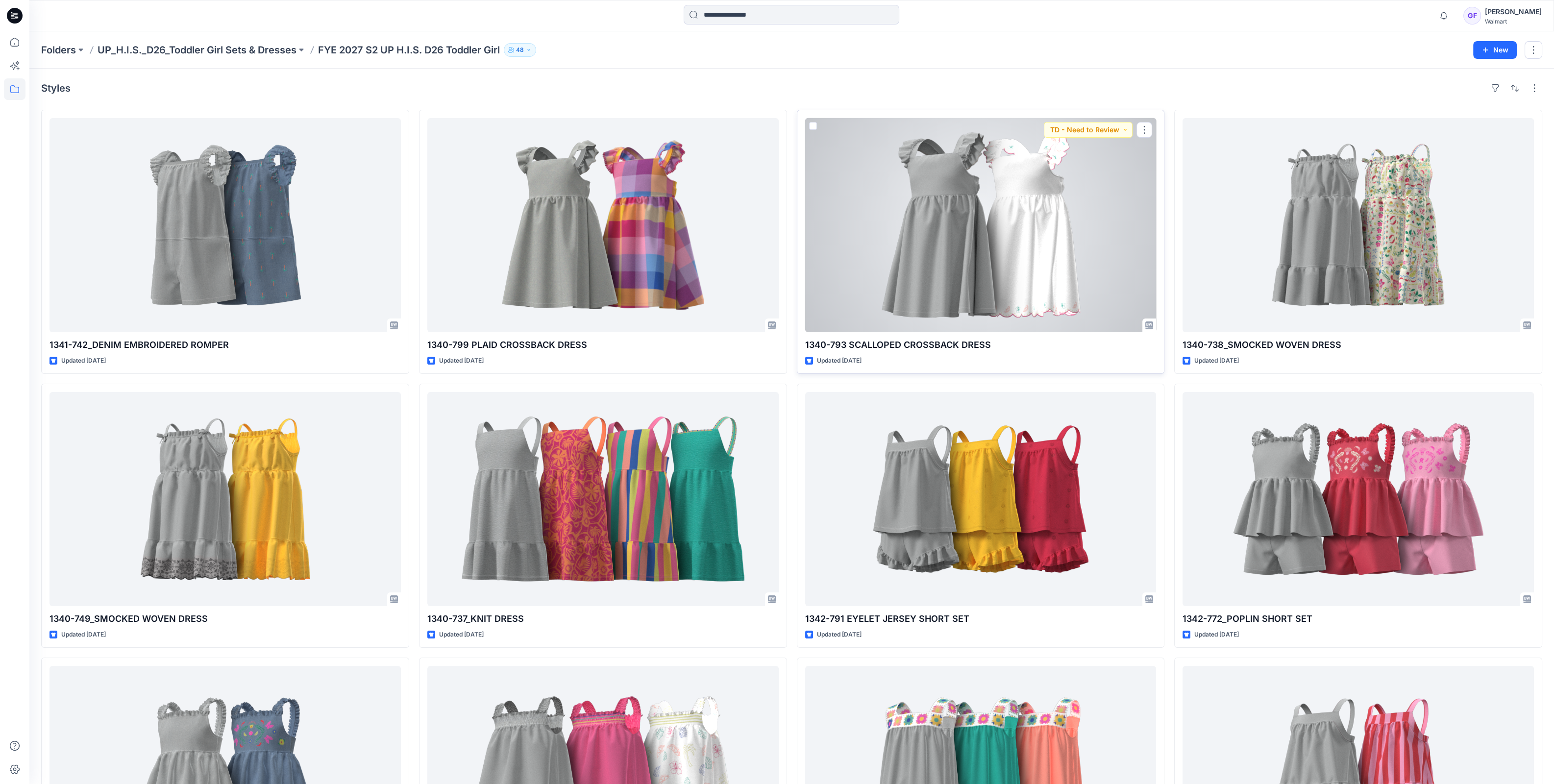
click at [965, 201] on div at bounding box center [981, 225] width 351 height 214
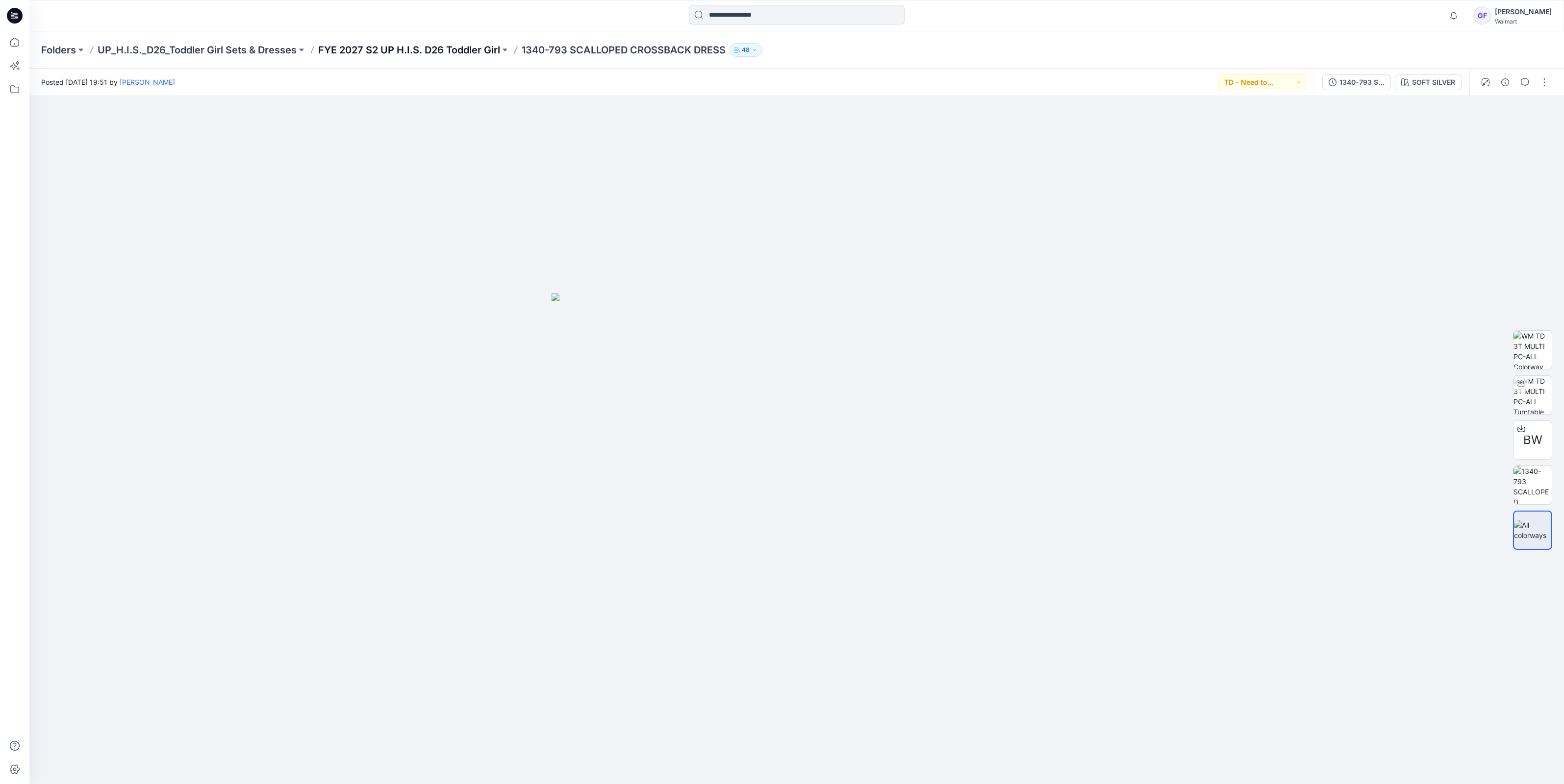
click at [366, 49] on p "FYE 2027 S2 UP H.I.S. D26 Toddler Girl" at bounding box center [409, 50] width 182 height 14
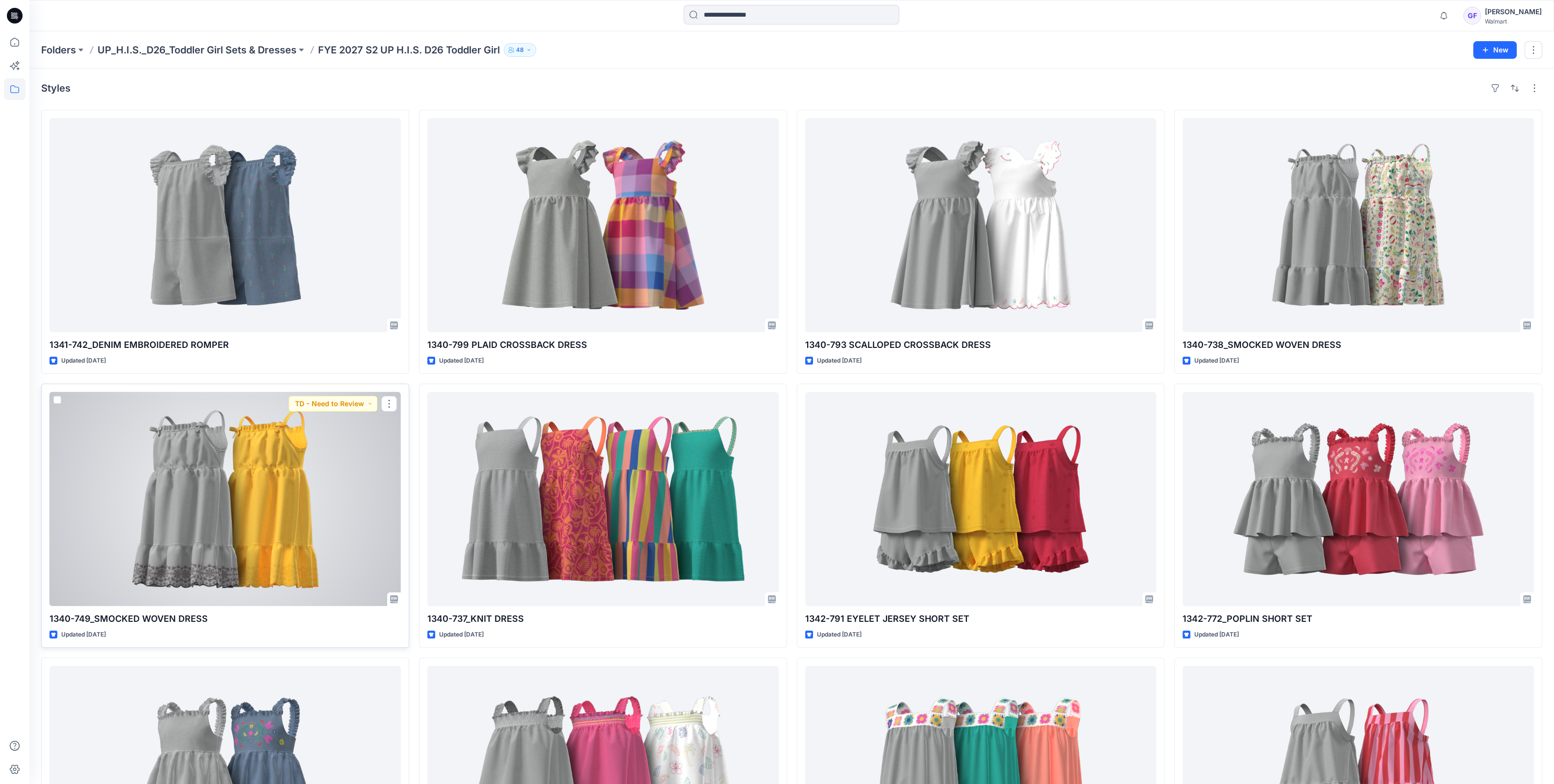
click at [293, 437] on div at bounding box center [225, 499] width 351 height 214
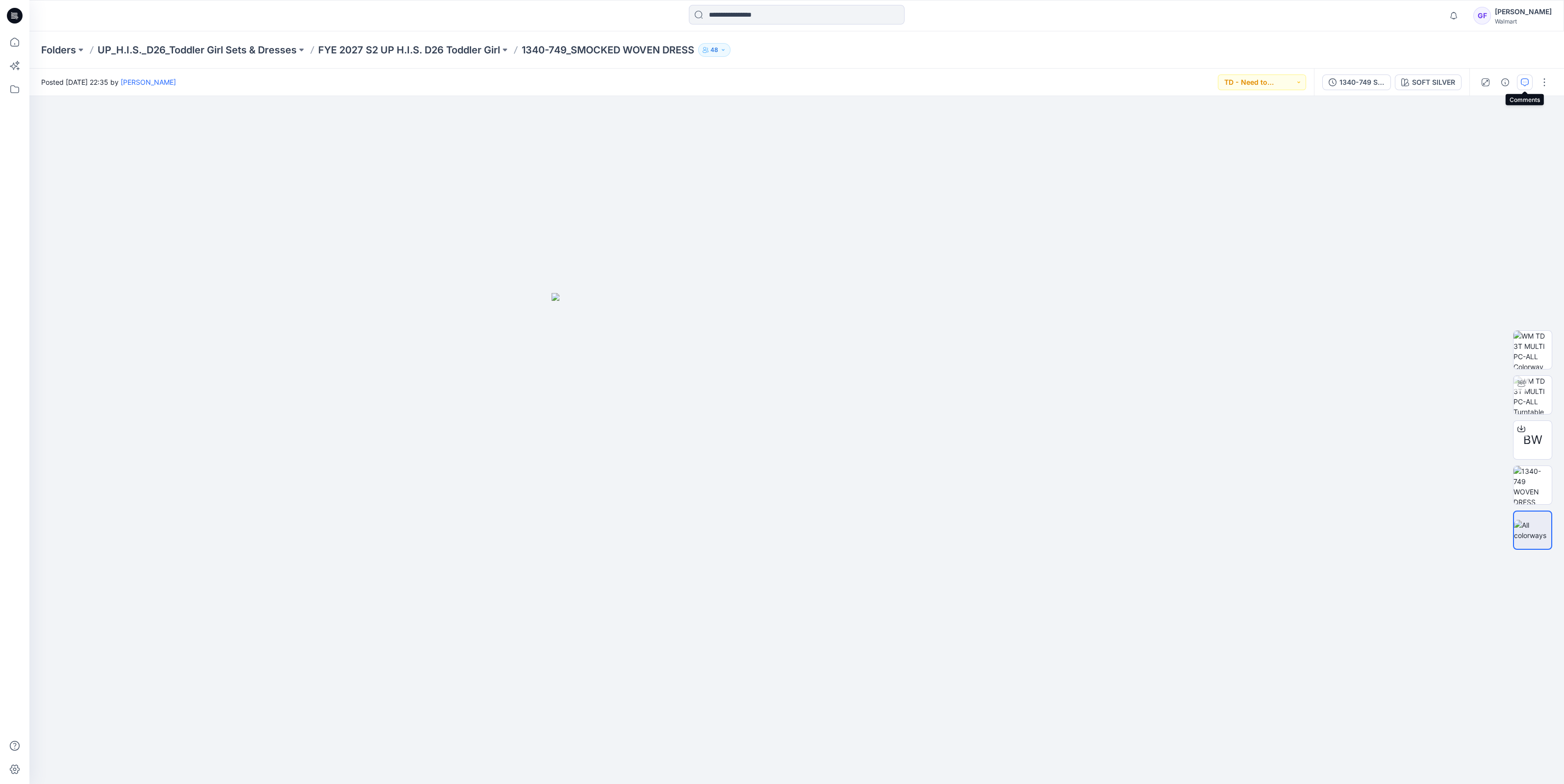
click at [1530, 82] on button "button" at bounding box center [1525, 82] width 15 height 15
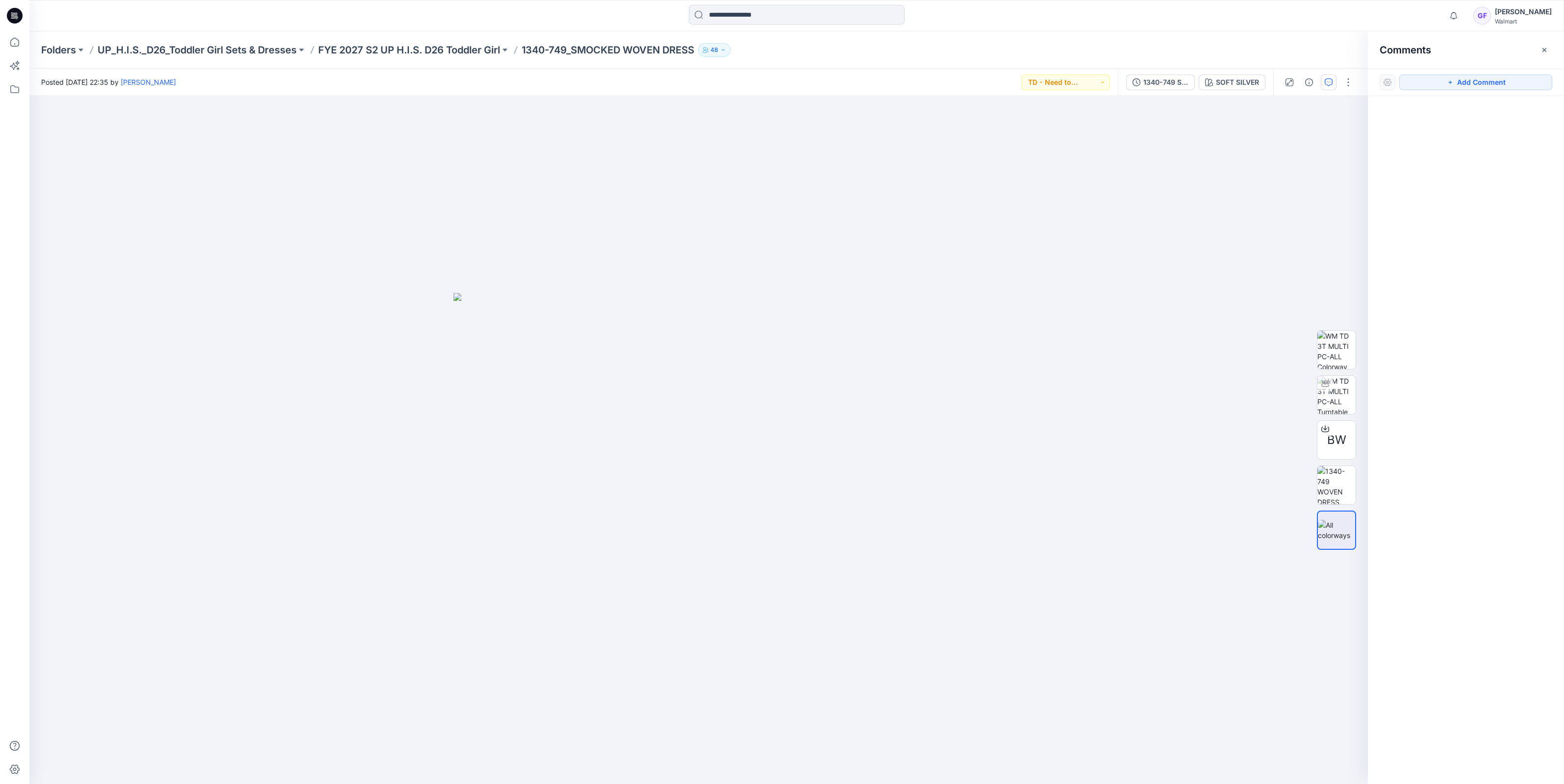
click at [414, 56] on div "Folders UP_H.I.S._D26_Toddler Girl Sets & Dresses FYE 2027 S2 UP H.I.S. D26 Tod…" at bounding box center [796, 50] width 1535 height 37
click at [399, 50] on p "FYE 2027 S2 UP H.I.S. D26 Toddler Girl" at bounding box center [409, 50] width 182 height 14
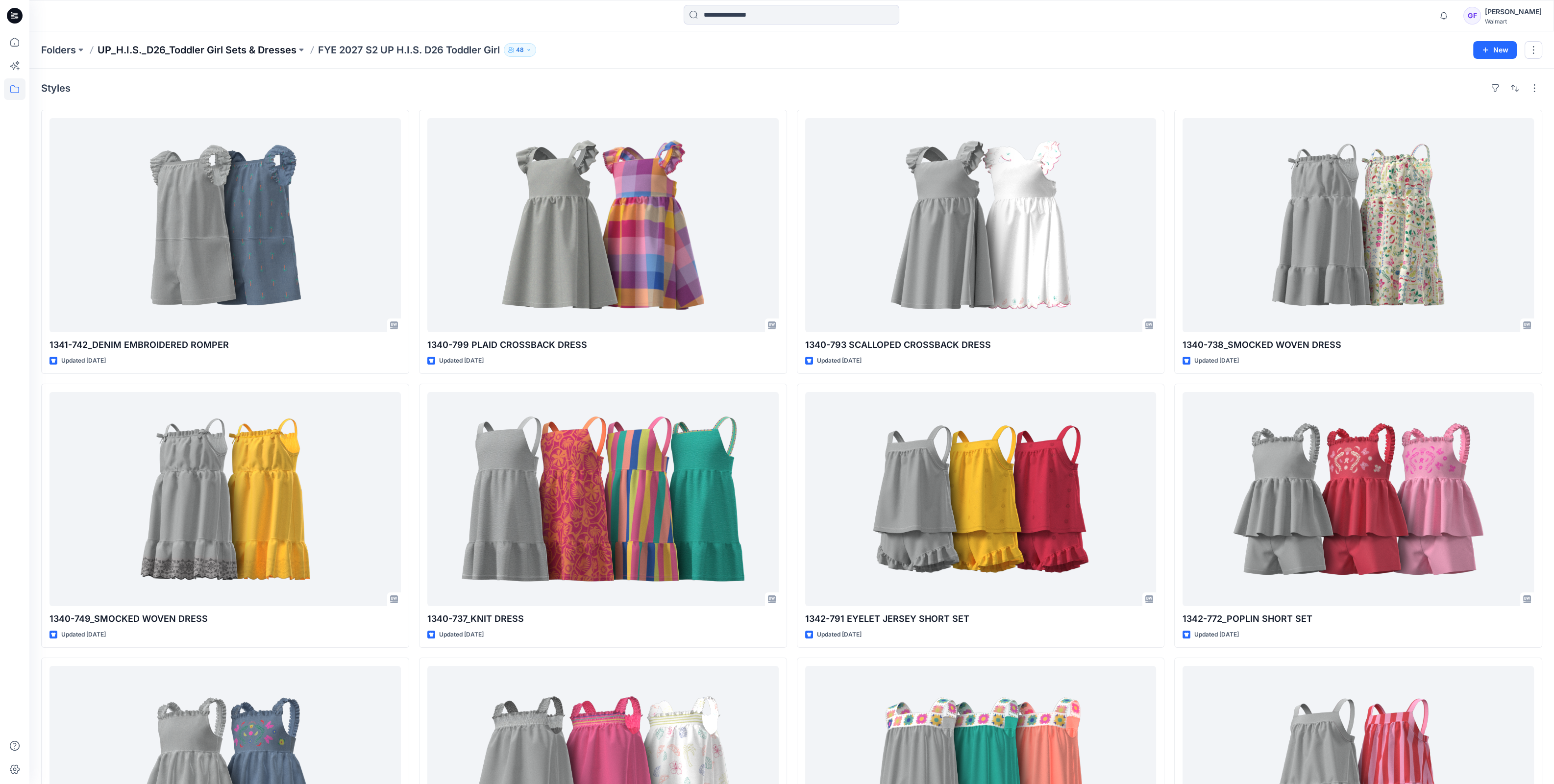
click at [264, 44] on p "UP_H.I.S._D26_Toddler Girl Sets & Dresses" at bounding box center [197, 50] width 199 height 14
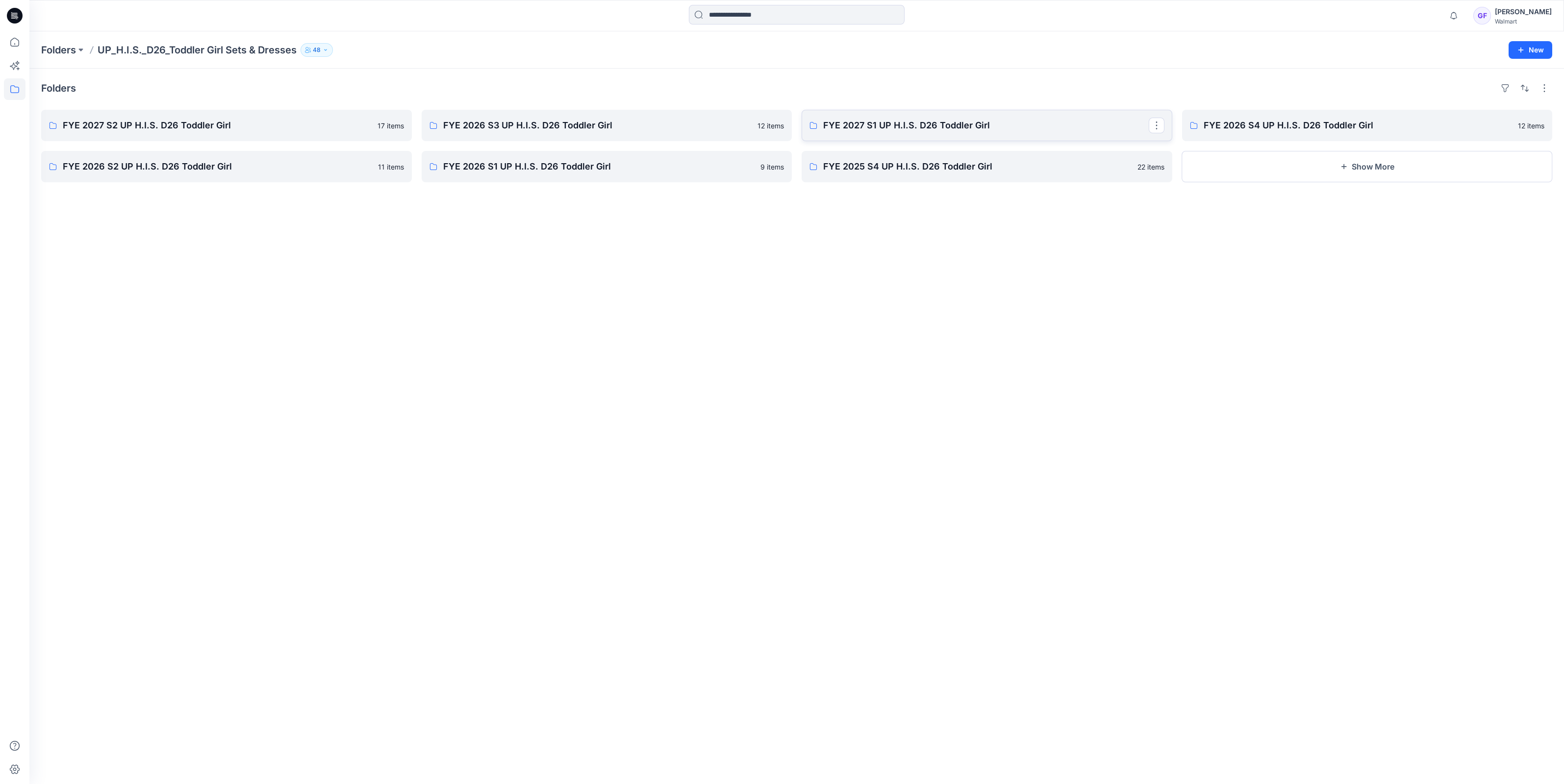
click at [880, 126] on p "FYE 2027 S1 UP H.I.S. D26 Toddler Girl" at bounding box center [985, 125] width 326 height 14
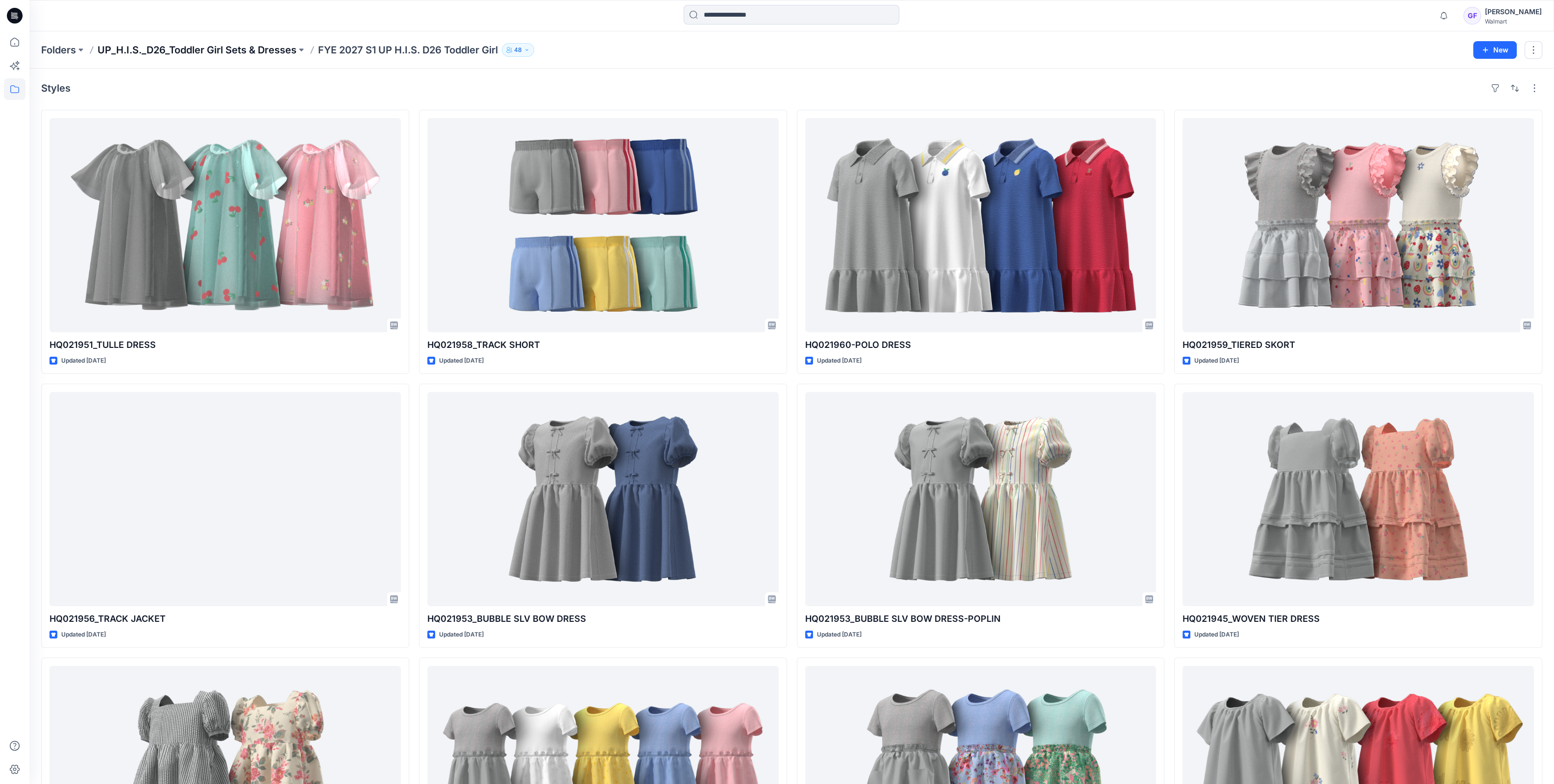
click at [184, 51] on p "UP_H.I.S._D26_Toddler Girl Sets & Dresses" at bounding box center [197, 50] width 199 height 14
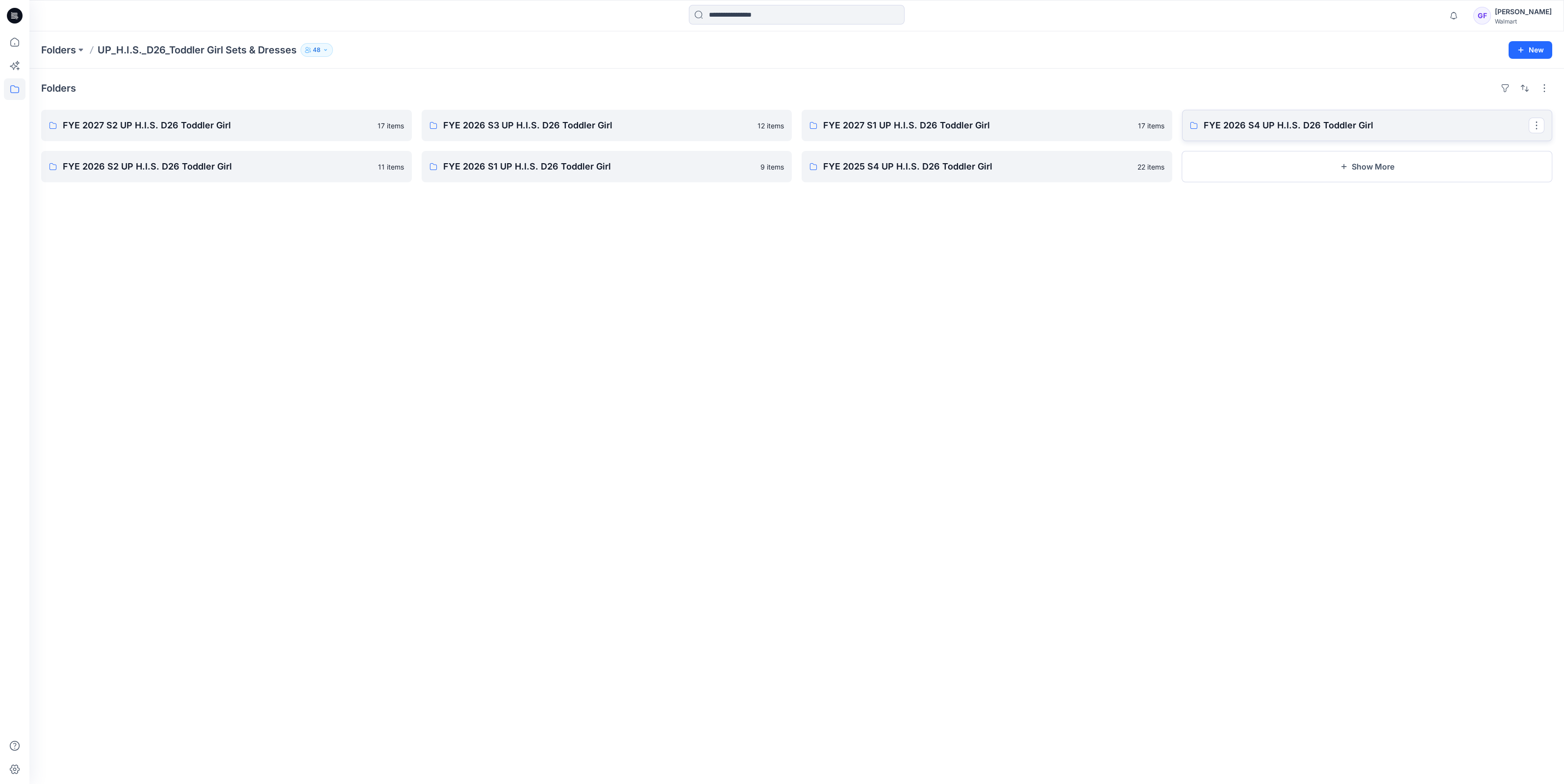
click at [1242, 122] on p "FYE 2026 S4 UP H.I.S. D26 Toddler Girl" at bounding box center [1366, 125] width 326 height 14
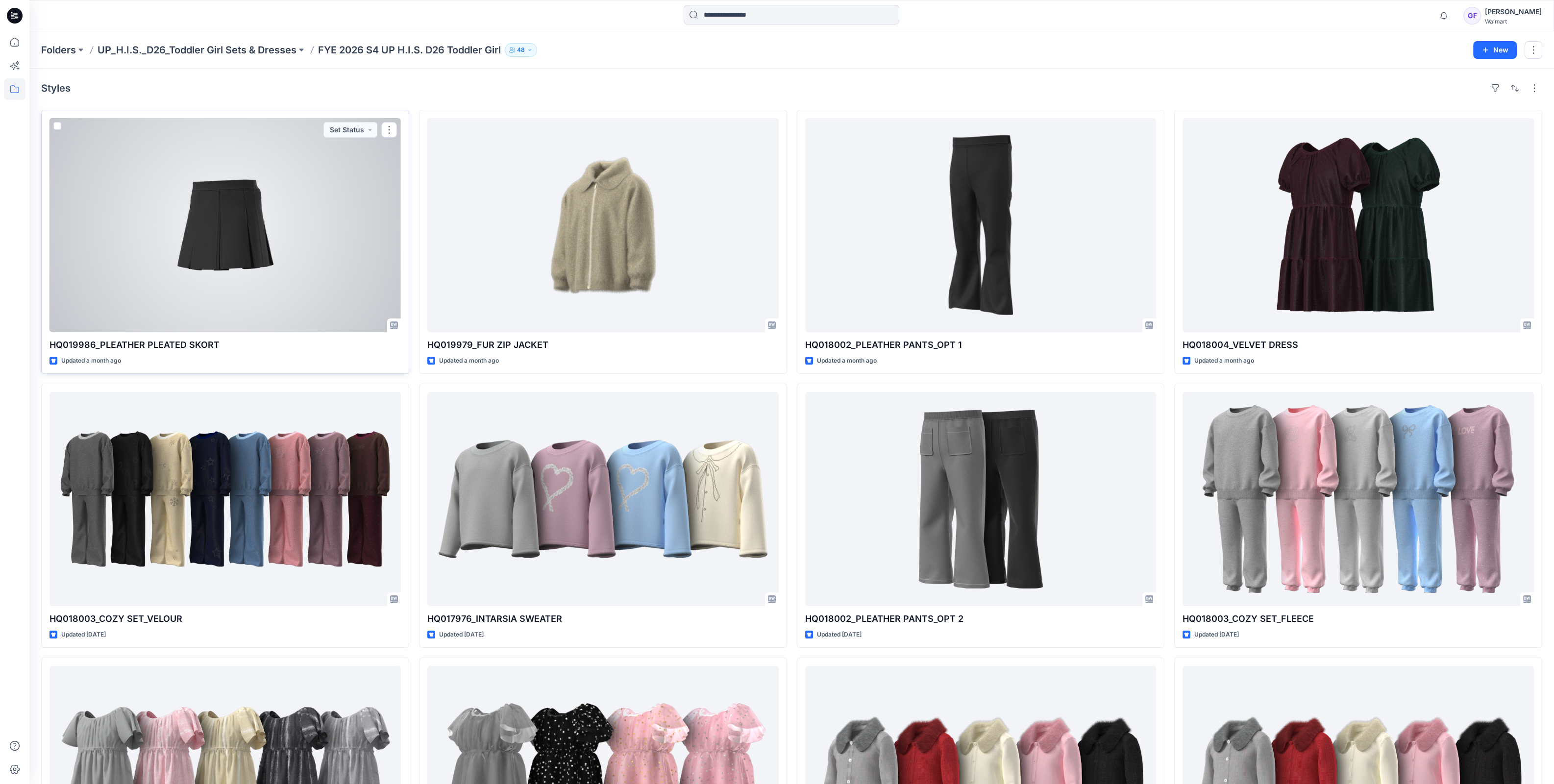
click at [230, 259] on div at bounding box center [225, 225] width 351 height 214
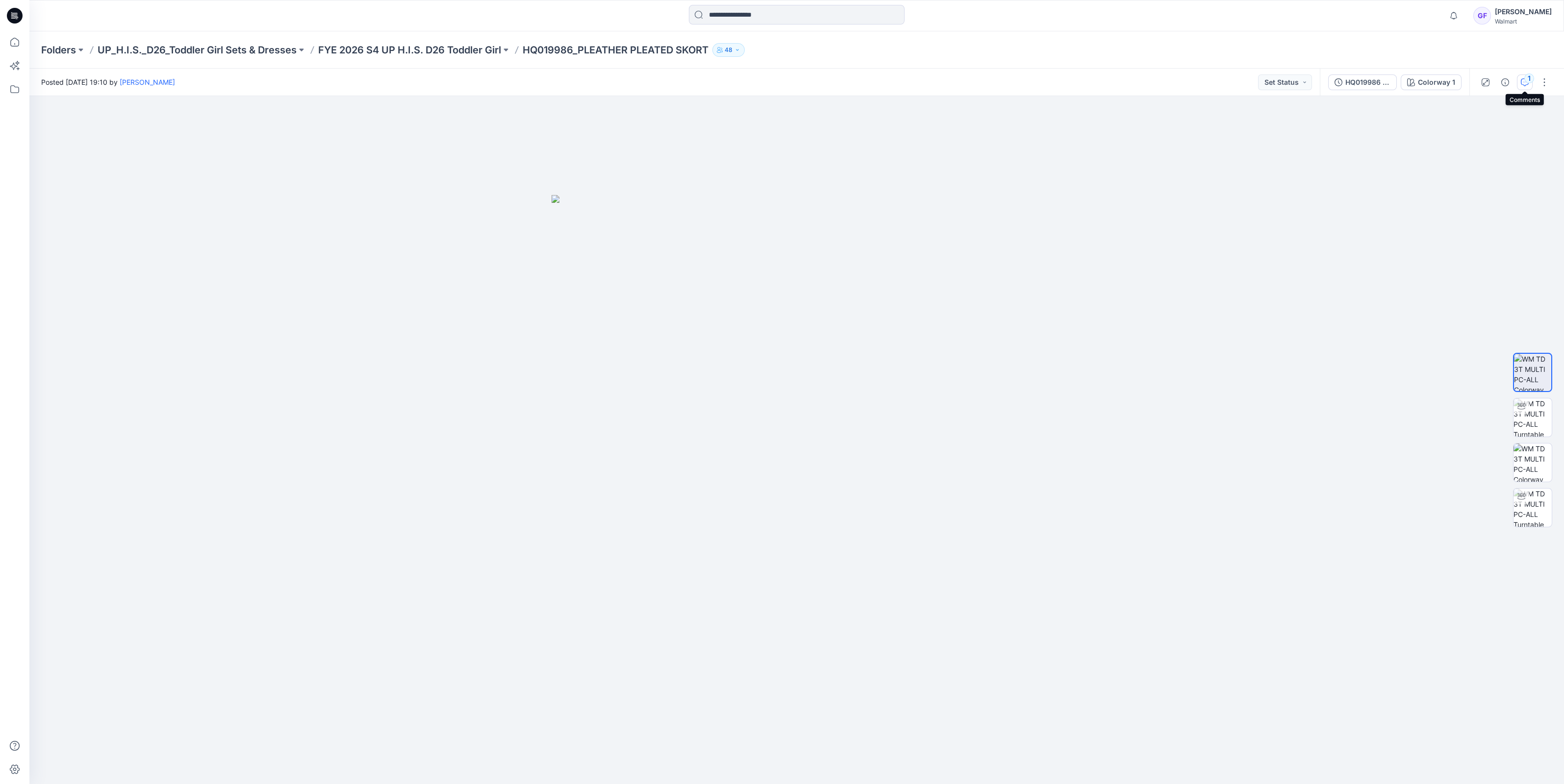
click at [1523, 77] on button "1" at bounding box center [1525, 82] width 15 height 15
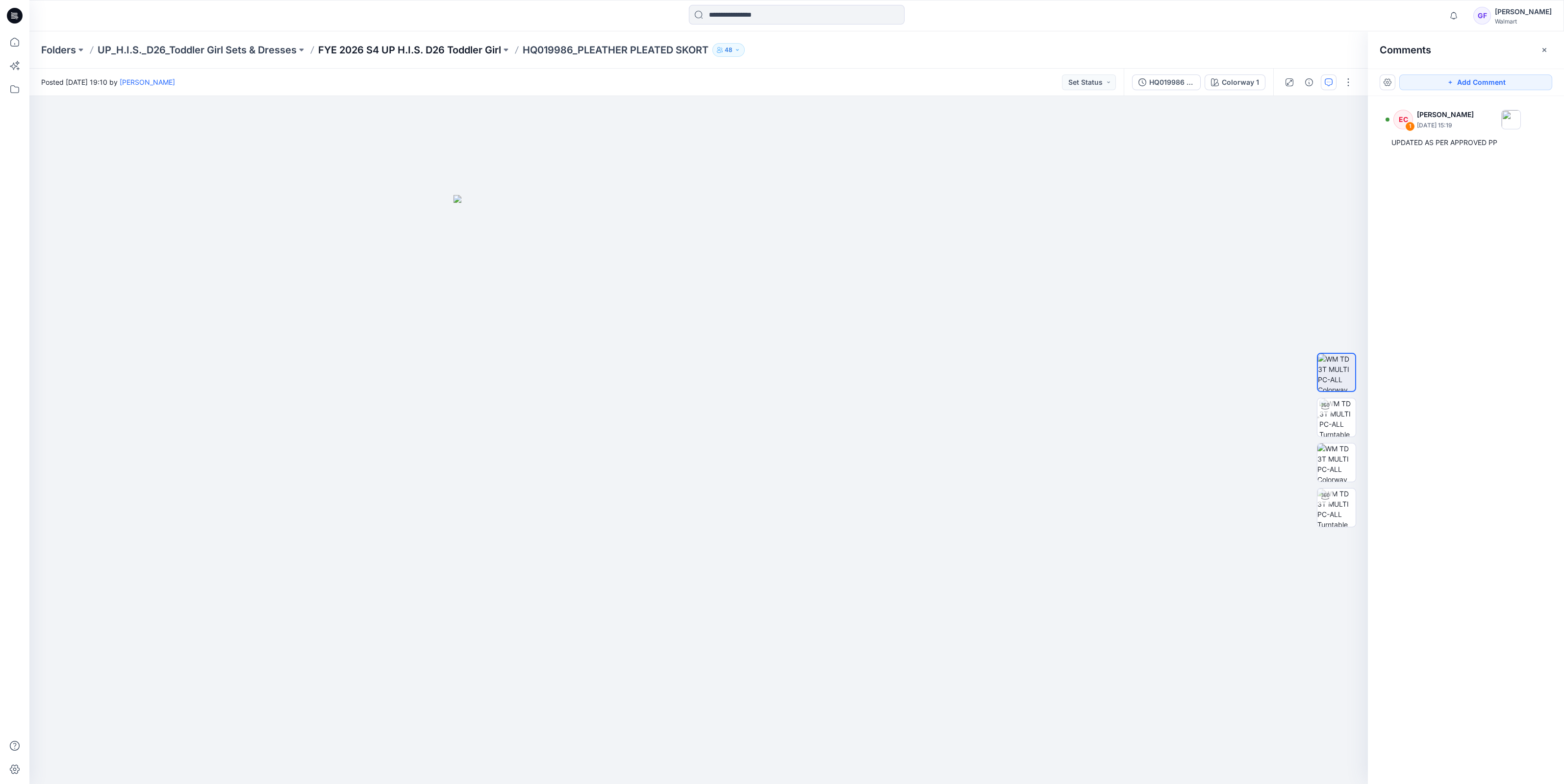
click at [431, 47] on p "FYE 2026 S4 UP H.I.S. D26 Toddler Girl" at bounding box center [409, 50] width 183 height 14
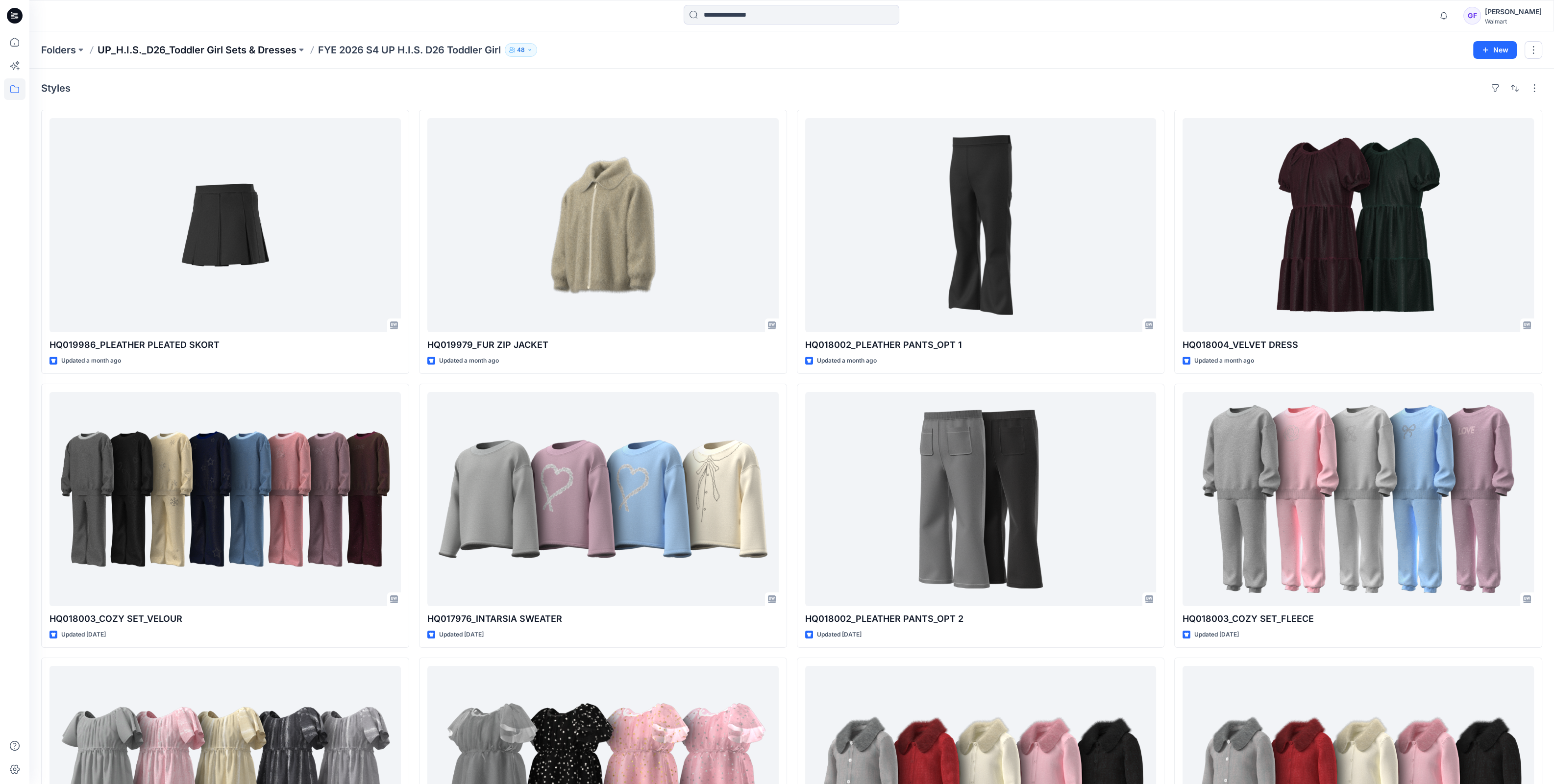
click at [157, 46] on p "UP_H.I.S._D26_Toddler Girl Sets & Dresses" at bounding box center [197, 50] width 199 height 14
